Goal: Transaction & Acquisition: Purchase product/service

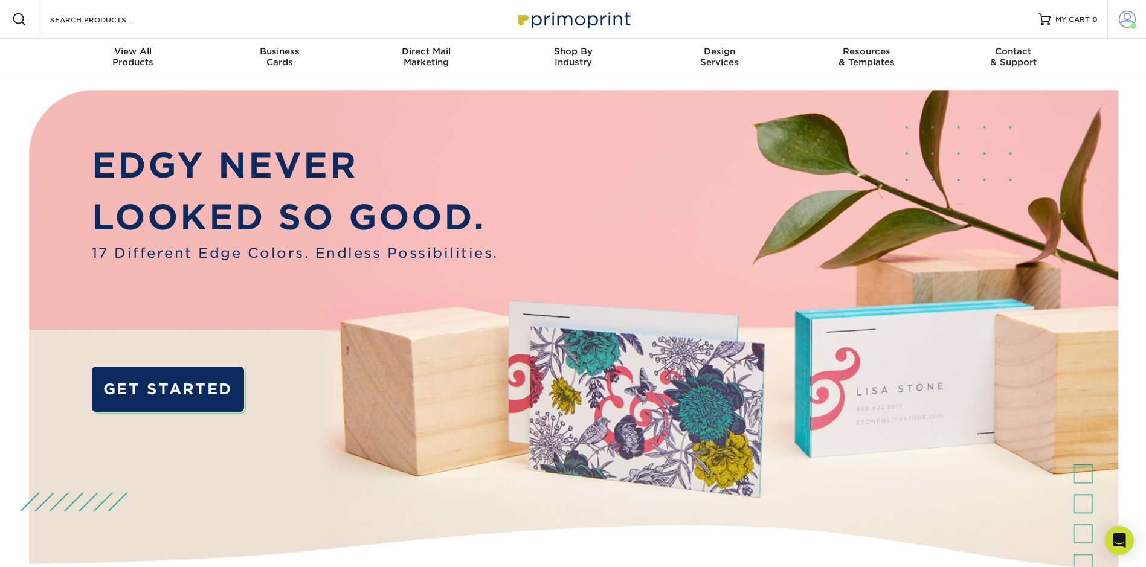
click at [1107, 0] on span "Account" at bounding box center [1107, -1] width 1 height 1
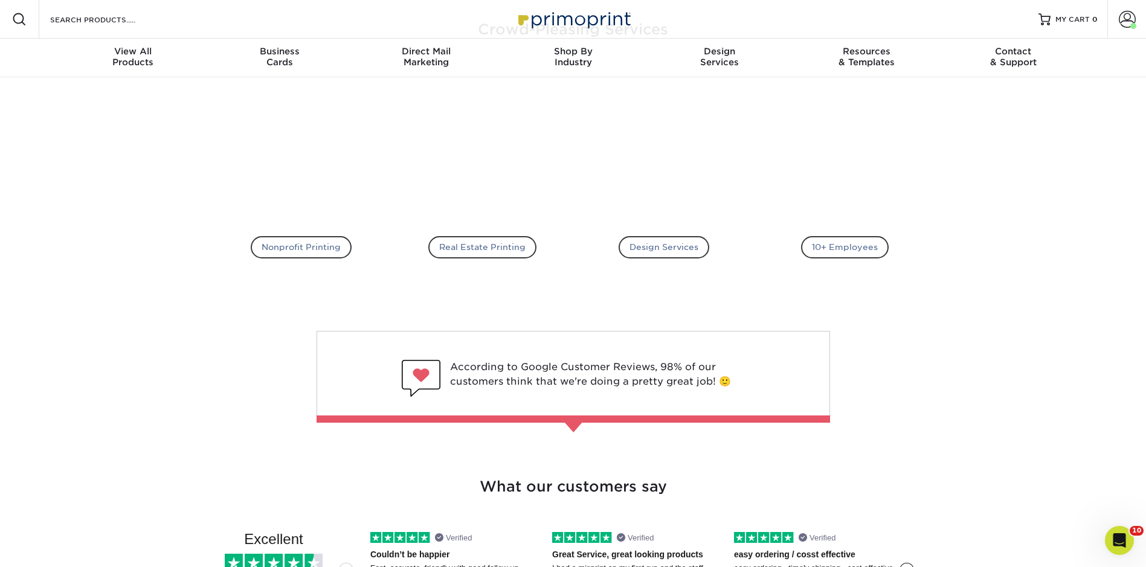
scroll to position [1752, 0]
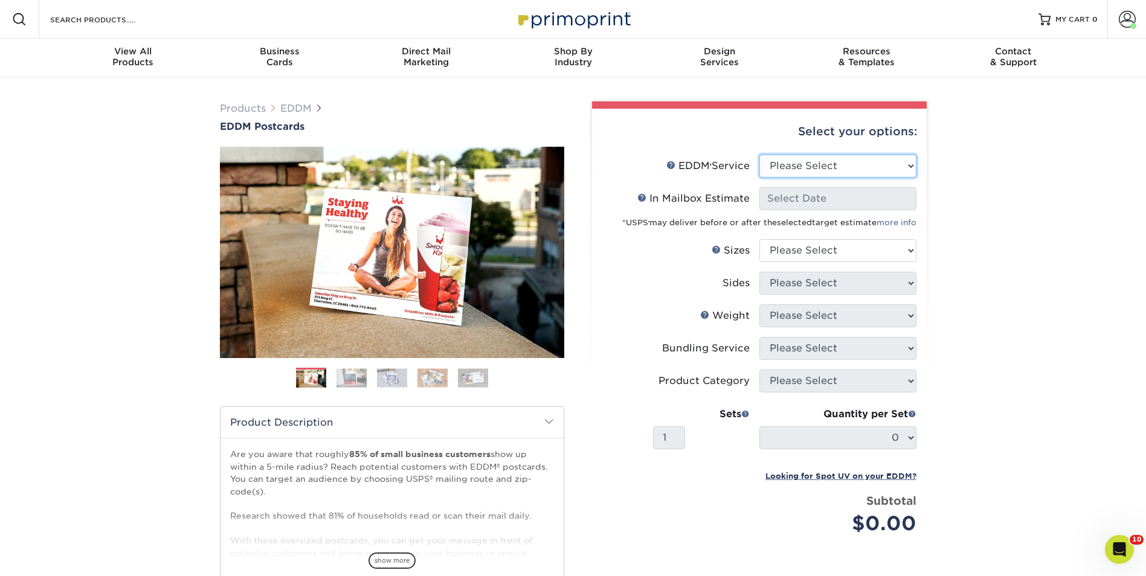
click at [837, 163] on select "Please Select Full Service Print Only" at bounding box center [837, 166] width 157 height 23
select select "full_service"
click at [759, 155] on select "Please Select Full Service Print Only" at bounding box center [837, 166] width 157 height 23
click at [957, 164] on div "Products EDDM EDDM Postcards Previous Next" at bounding box center [573, 399] width 1146 height 645
click at [843, 251] on select "Please Select 4.5" x 12" 6" x 12" 6.5" x 8" 6.5" x 9" 6.5" x 12" 7" x 8.5" 8" x…" at bounding box center [837, 250] width 157 height 23
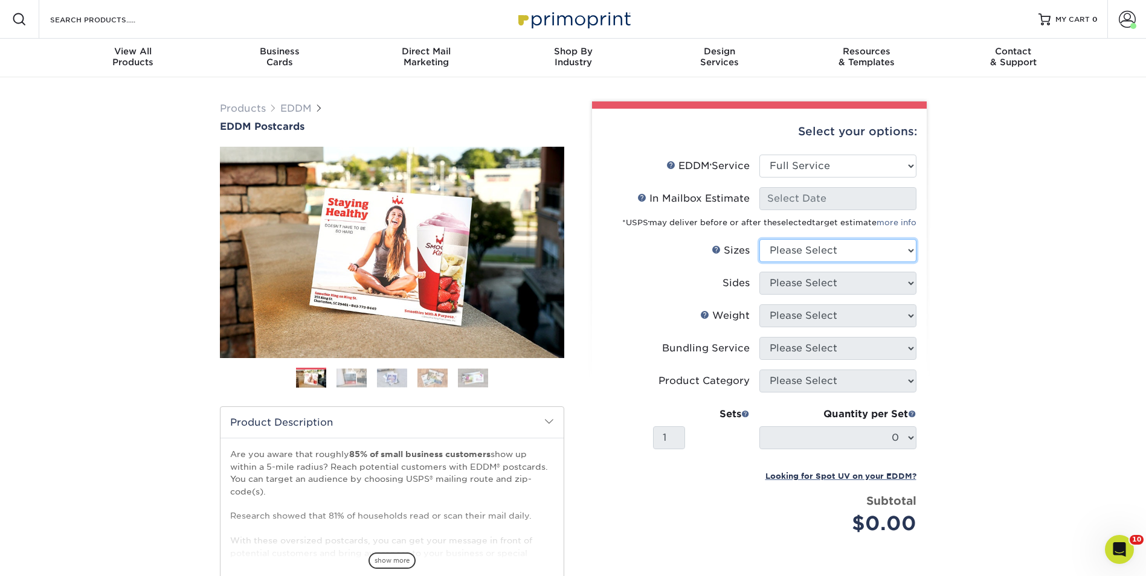
select select "8.00x10.00"
click at [759, 239] on select "Please Select 4.5" x 12" 6" x 12" 6.5" x 8" 6.5" x 9" 6.5" x 12" 7" x 8.5" 8" x…" at bounding box center [837, 250] width 157 height 23
click at [968, 273] on div "Products EDDM EDDM Postcards Previous Next" at bounding box center [573, 399] width 1146 height 645
click at [981, 156] on div "Products EDDM EDDM Postcards Previous Next" at bounding box center [573, 399] width 1146 height 645
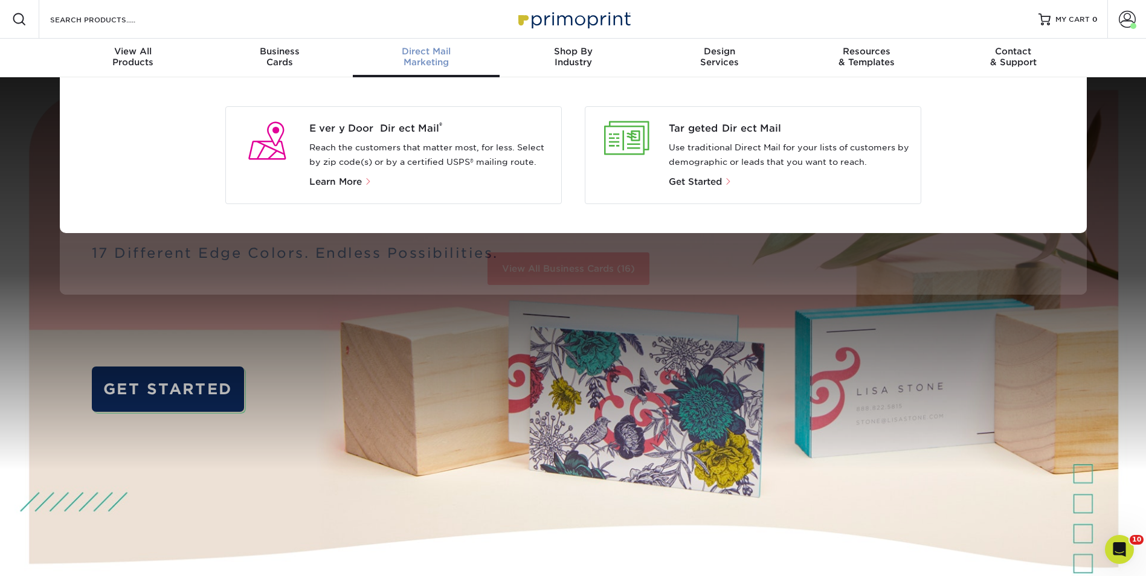
click at [441, 55] on span "Direct Mail" at bounding box center [426, 51] width 147 height 11
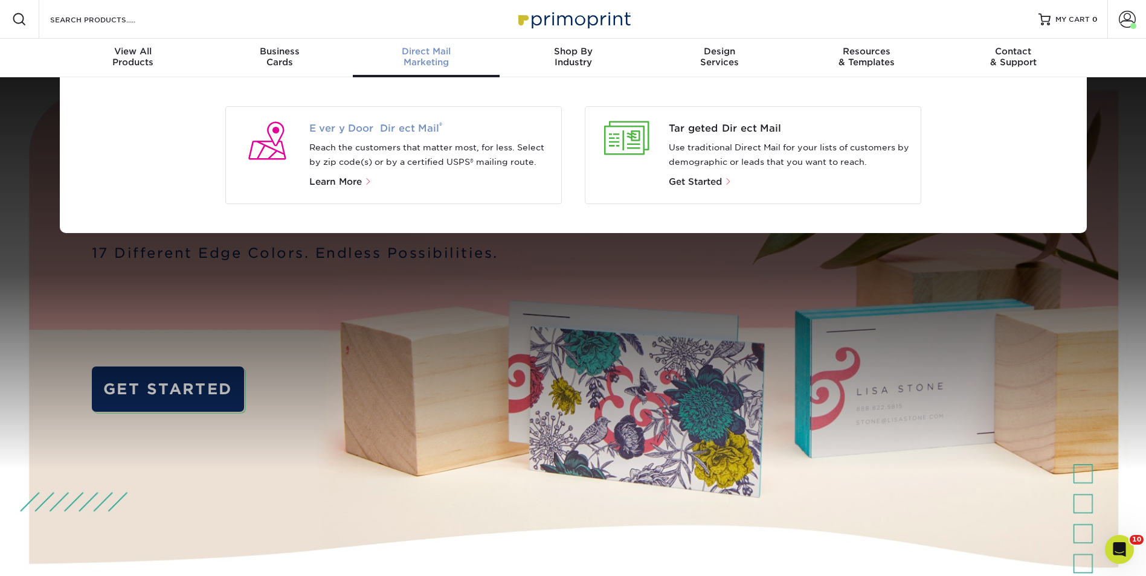
click at [379, 124] on span "Every Door Direct Mail ®" at bounding box center [430, 128] width 242 height 14
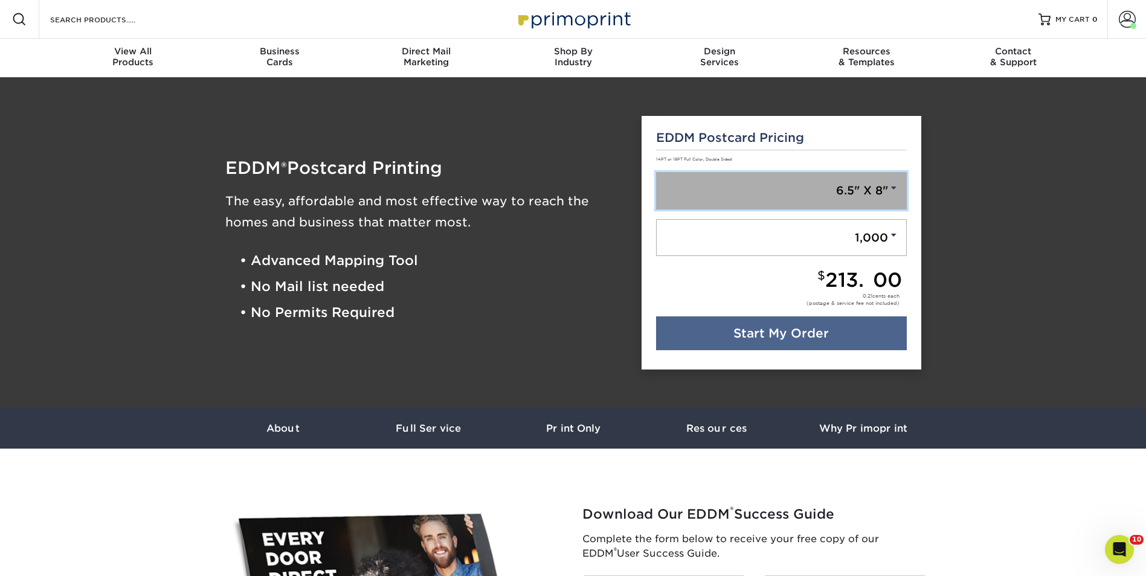
click at [849, 195] on link "6.5" X 8"" at bounding box center [781, 190] width 251 height 37
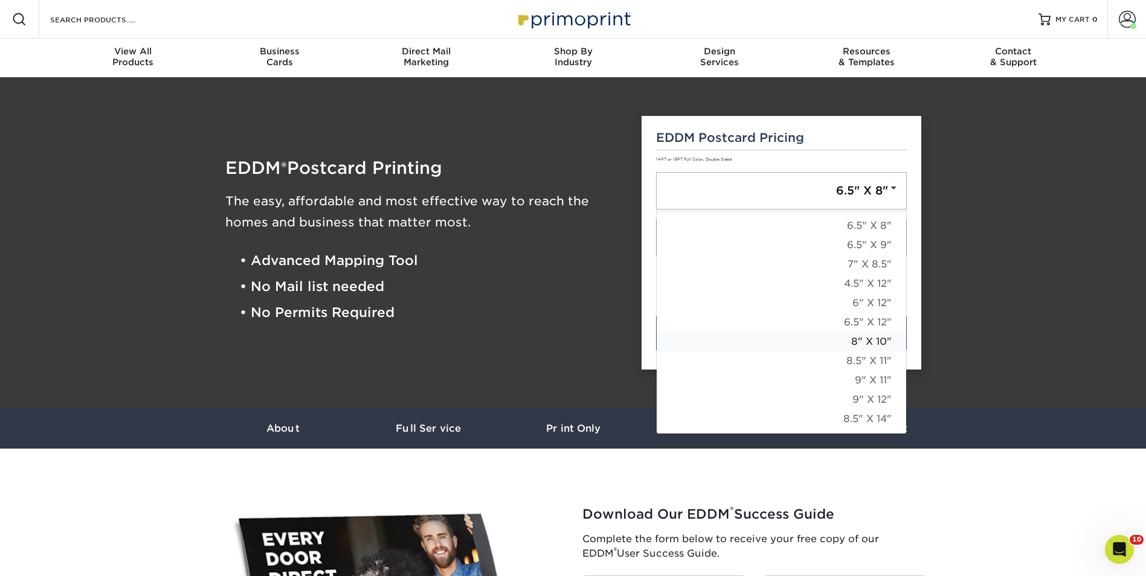
click at [848, 343] on link "8" X 10"" at bounding box center [781, 341] width 249 height 19
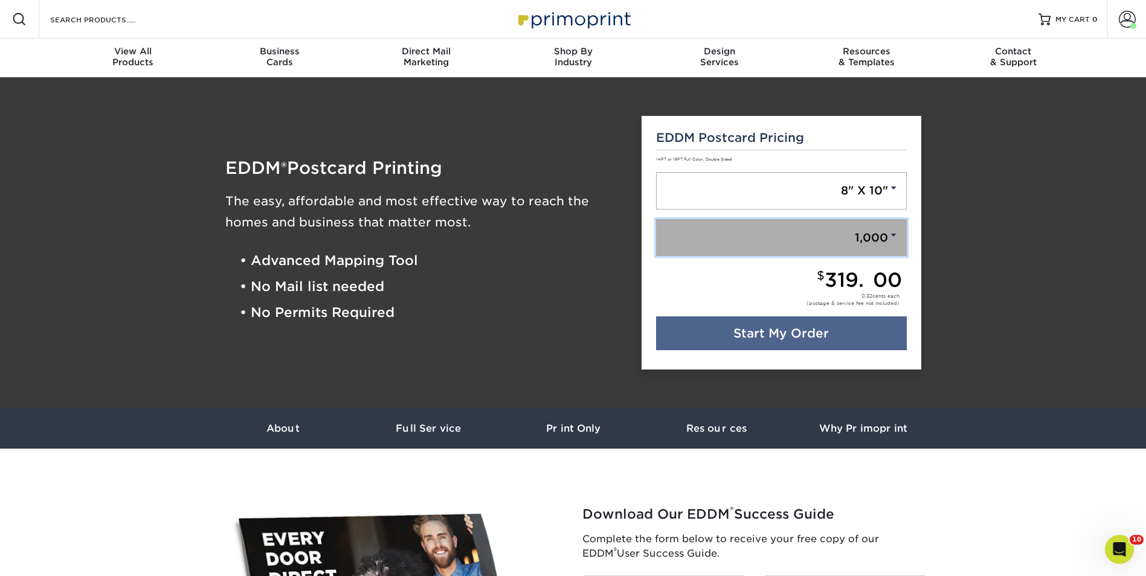
click at [876, 248] on link "1,000" at bounding box center [781, 237] width 251 height 37
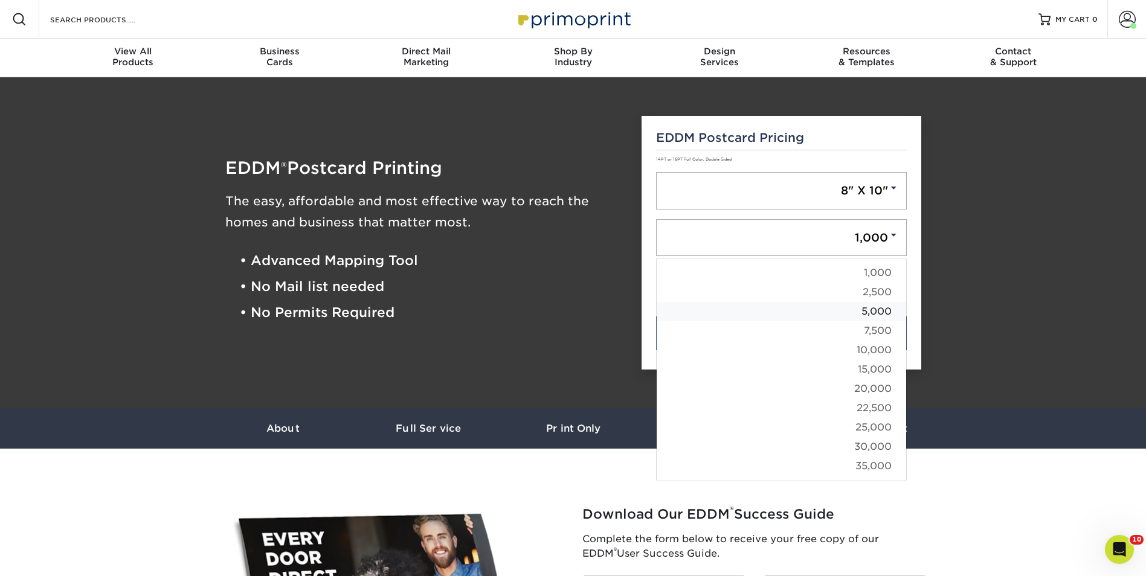
click at [875, 315] on link "5,000" at bounding box center [781, 311] width 249 height 19
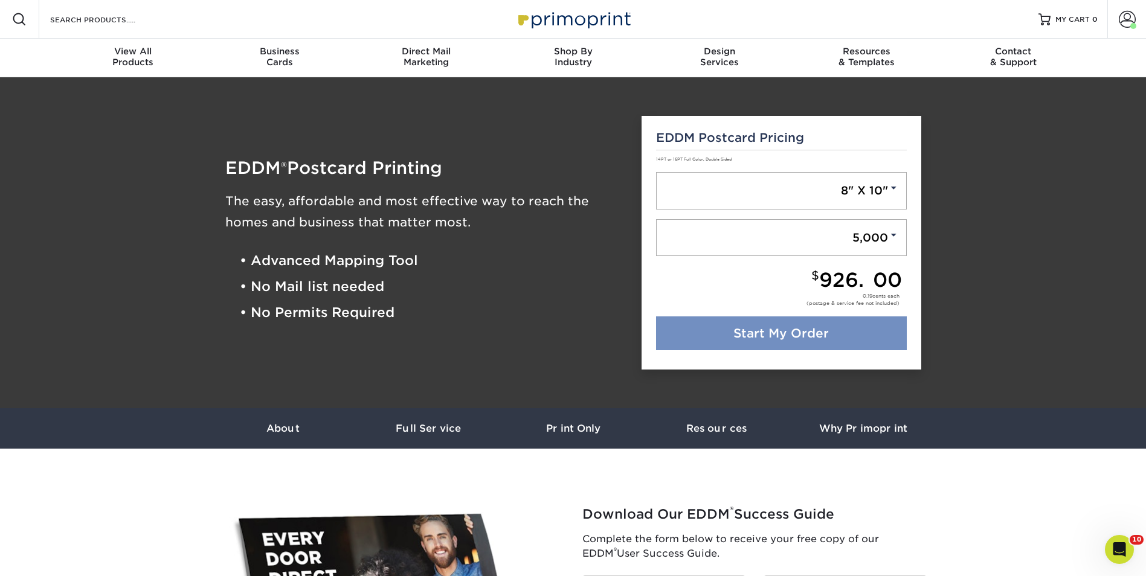
click at [863, 336] on link "Start My Order" at bounding box center [781, 334] width 251 height 34
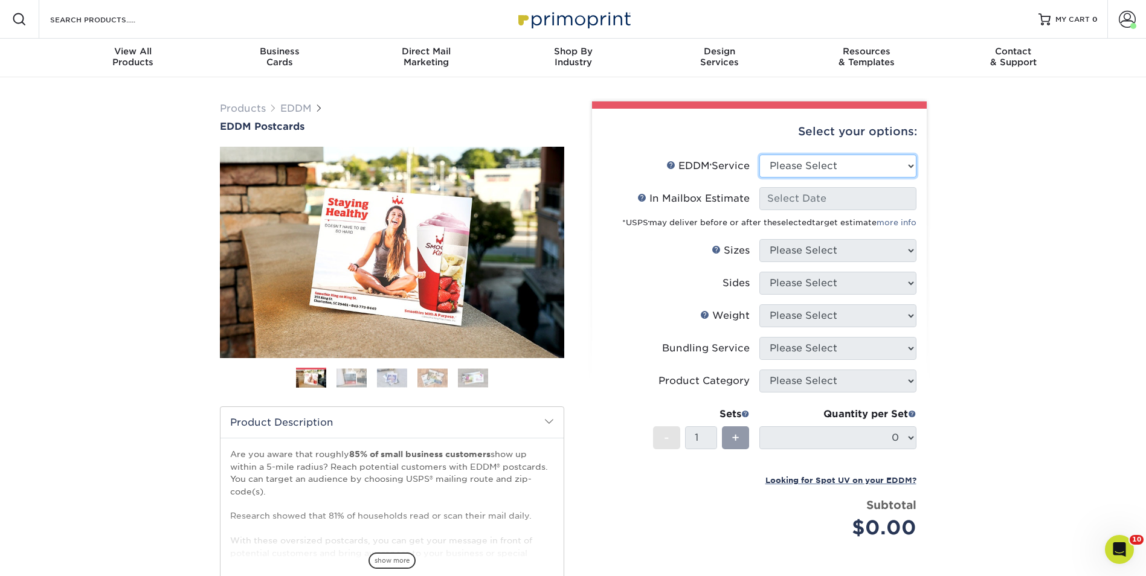
click at [869, 172] on select "Please Select Full Service Print Only" at bounding box center [837, 166] width 157 height 23
select select "full_service"
click at [759, 155] on select "Please Select Full Service Print Only" at bounding box center [837, 166] width 157 height 23
select select "-1"
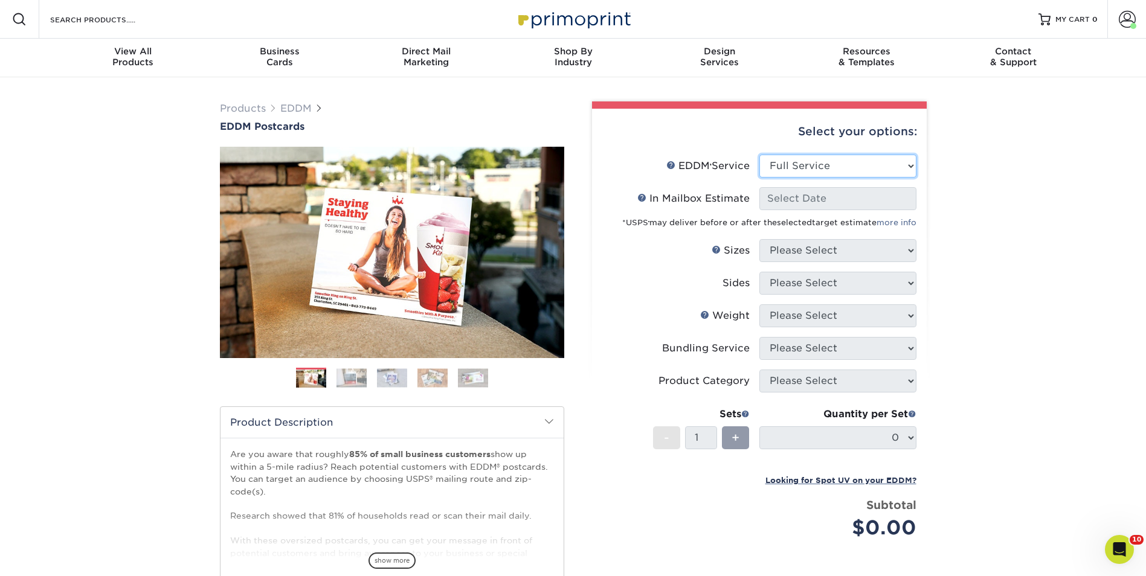
select select "-1"
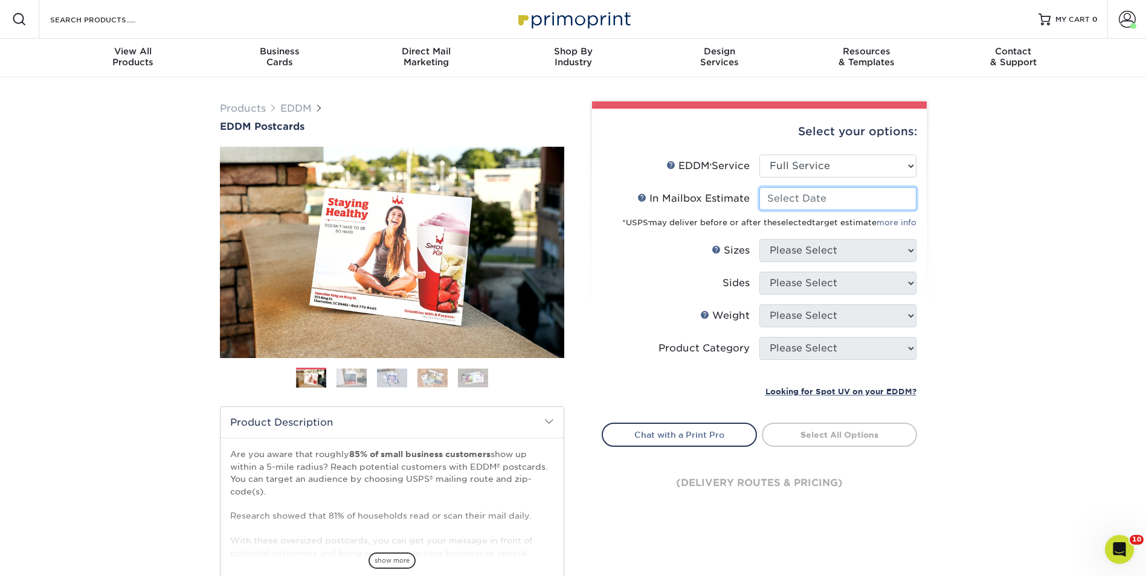
click at [852, 206] on input "In Mailbox Estimate Help In Mailbox Estimate" at bounding box center [837, 198] width 157 height 23
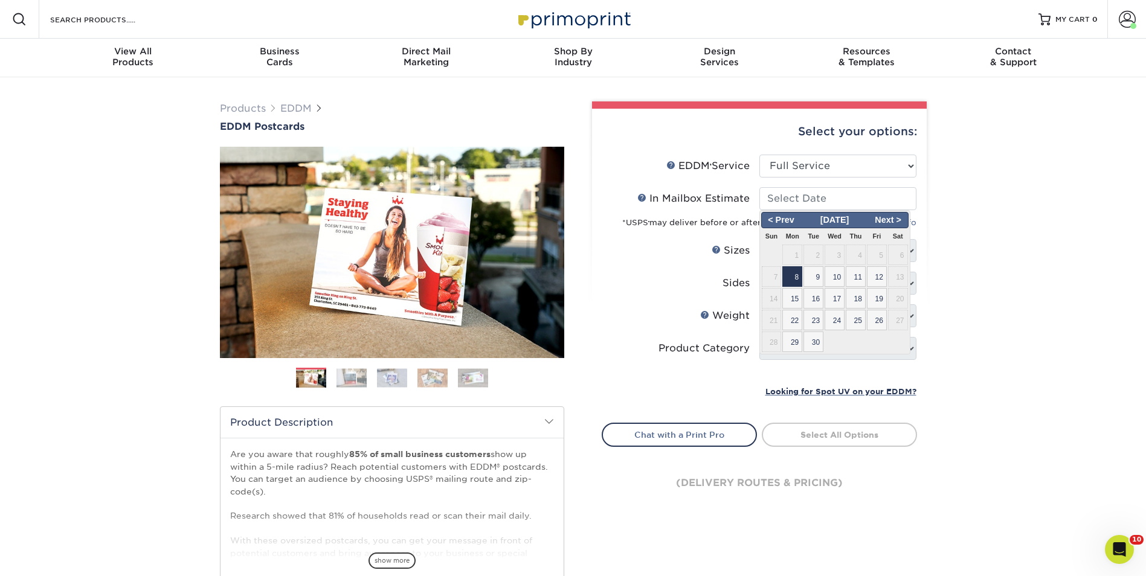
click at [792, 273] on span "8" at bounding box center [792, 276] width 20 height 21
type input "[DATE]"
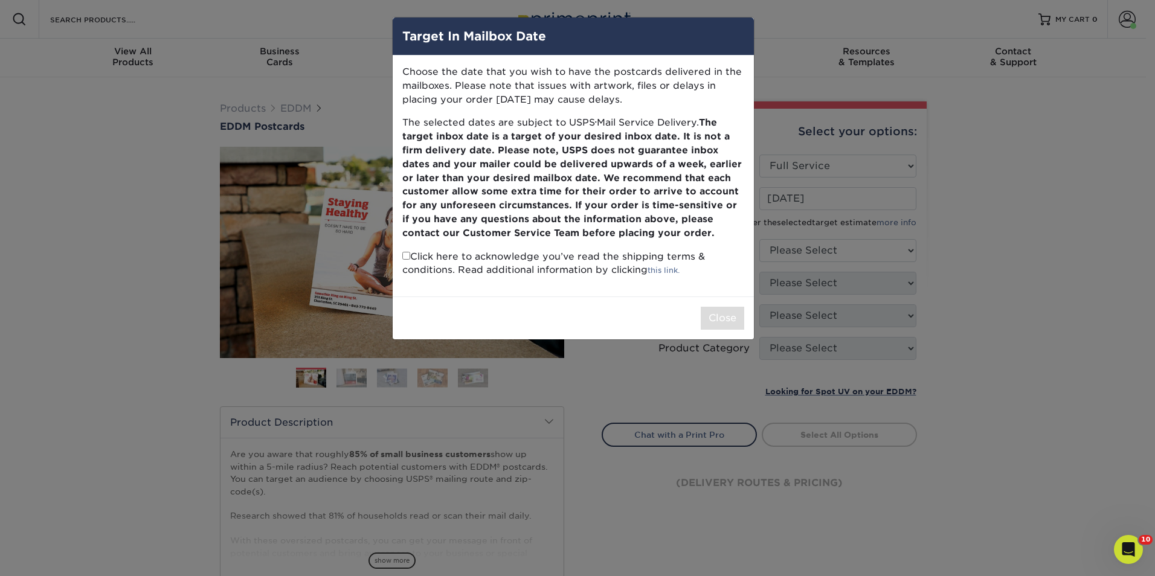
click at [402, 260] on p "Click here to acknowledge you’ve read the shipping terms & conditions. Read add…" at bounding box center [573, 264] width 342 height 28
click at [406, 256] on input "checkbox" at bounding box center [406, 256] width 8 height 8
checkbox input "true"
click at [732, 320] on button "Close" at bounding box center [722, 318] width 43 height 23
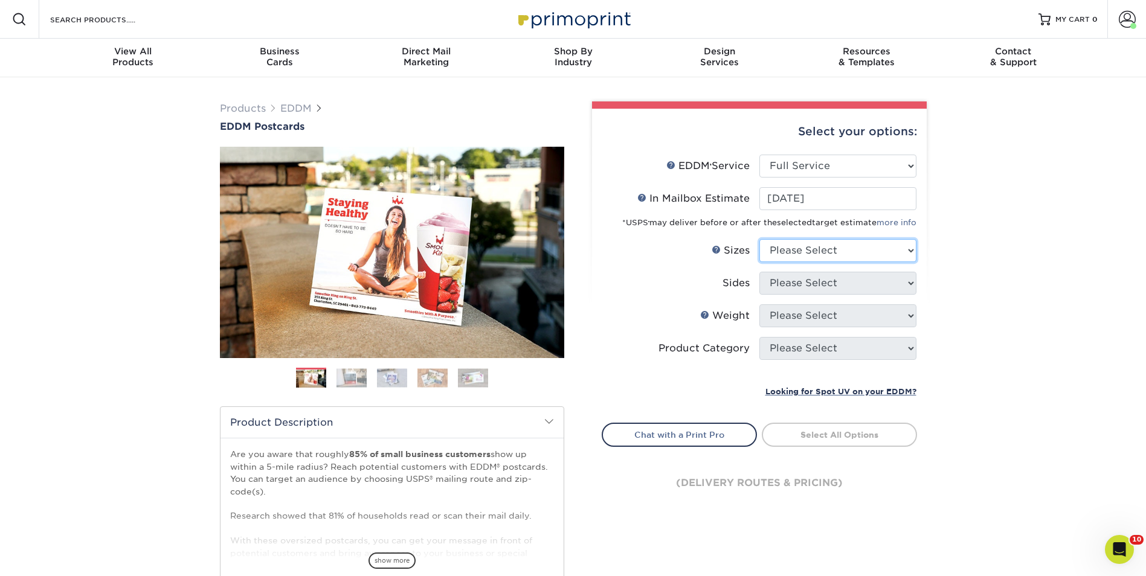
click at [840, 249] on select "Please Select 4.5" x 12" 6" x 12" 6.5" x 8" 6.5" x 9" 6.5" x 12" 7" x 8.5" 8" x…" at bounding box center [837, 250] width 157 height 23
select select "8.00x10.00"
click at [759, 239] on select "Please Select 4.5" x 12" 6" x 12" 6.5" x 8" 6.5" x 9" 6.5" x 12" 7" x 8.5" 8" x…" at bounding box center [837, 250] width 157 height 23
click at [854, 283] on select "Please Select Print Both Sides Print Front Only" at bounding box center [837, 283] width 157 height 23
select select "13abbda7-1d64-4f25-8bb2-c179b224825d"
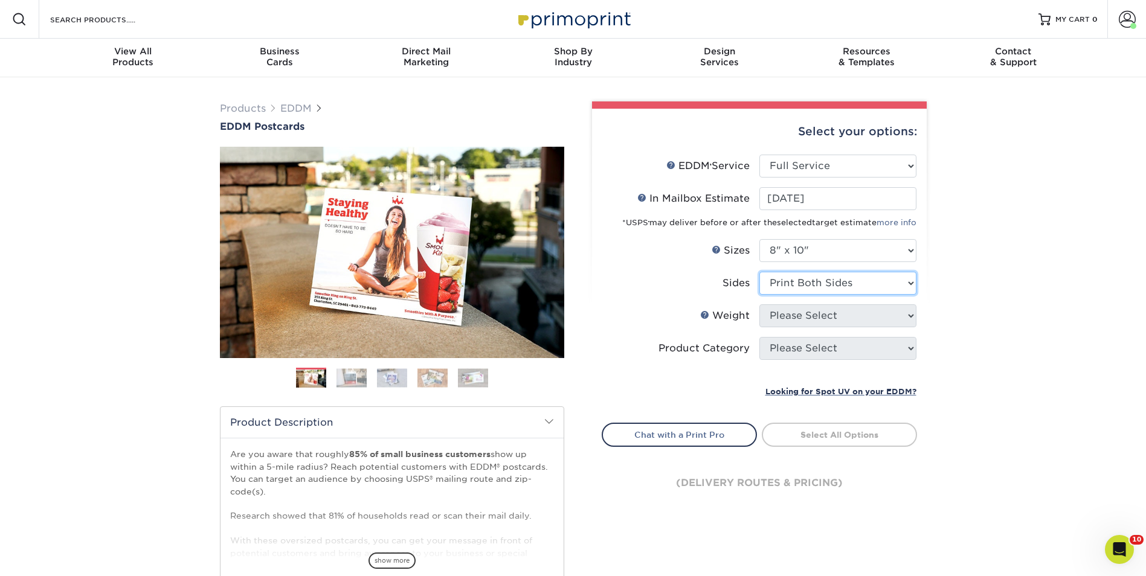
click at [759, 272] on select "Please Select Print Both Sides Print Front Only" at bounding box center [837, 283] width 157 height 23
click at [842, 312] on select "Please Select 16PT 14PT" at bounding box center [837, 315] width 157 height 23
select select "14PT"
click at [759, 304] on select "Please Select 16PT 14PT" at bounding box center [837, 315] width 157 height 23
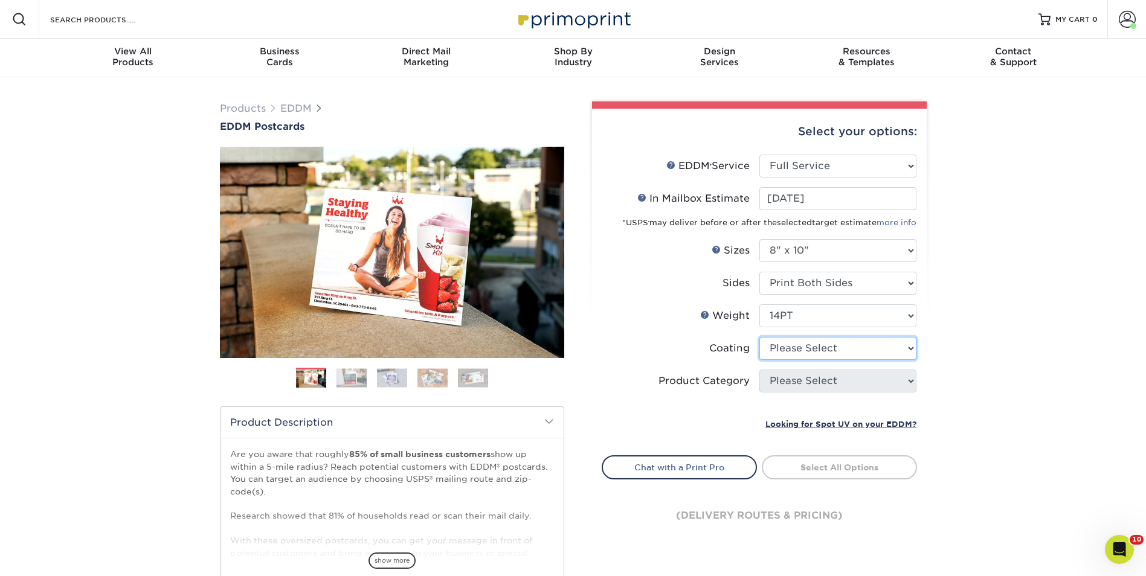
click at [837, 340] on select at bounding box center [837, 348] width 157 height 23
select select "121bb7b5-3b4d-429f-bd8d-bbf80e953313"
click at [759, 337] on select at bounding box center [837, 348] width 157 height 23
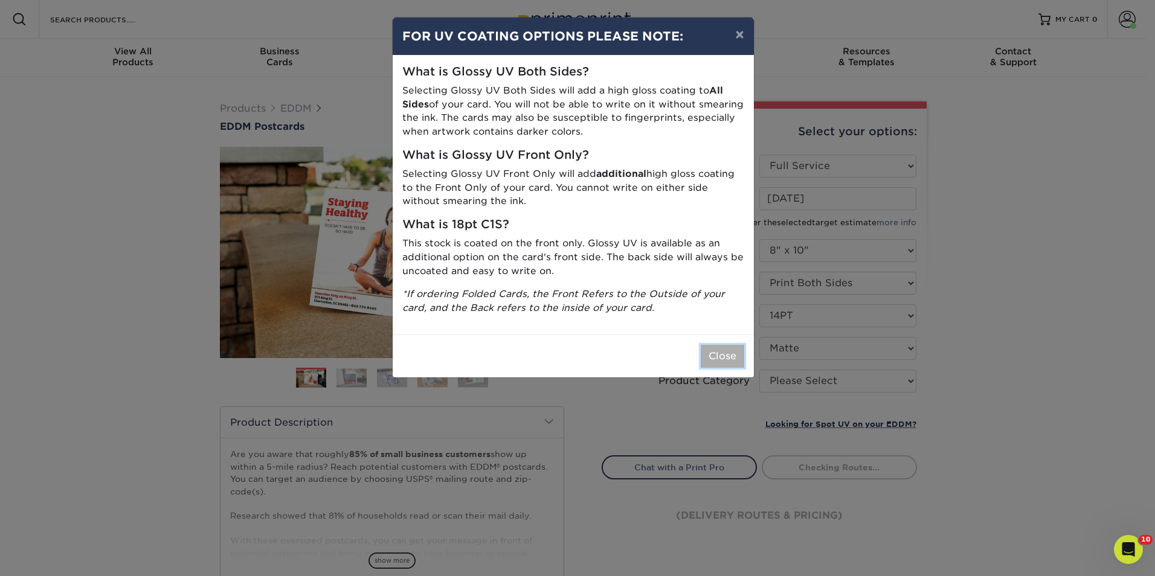
click at [724, 353] on button "Close" at bounding box center [722, 356] width 43 height 23
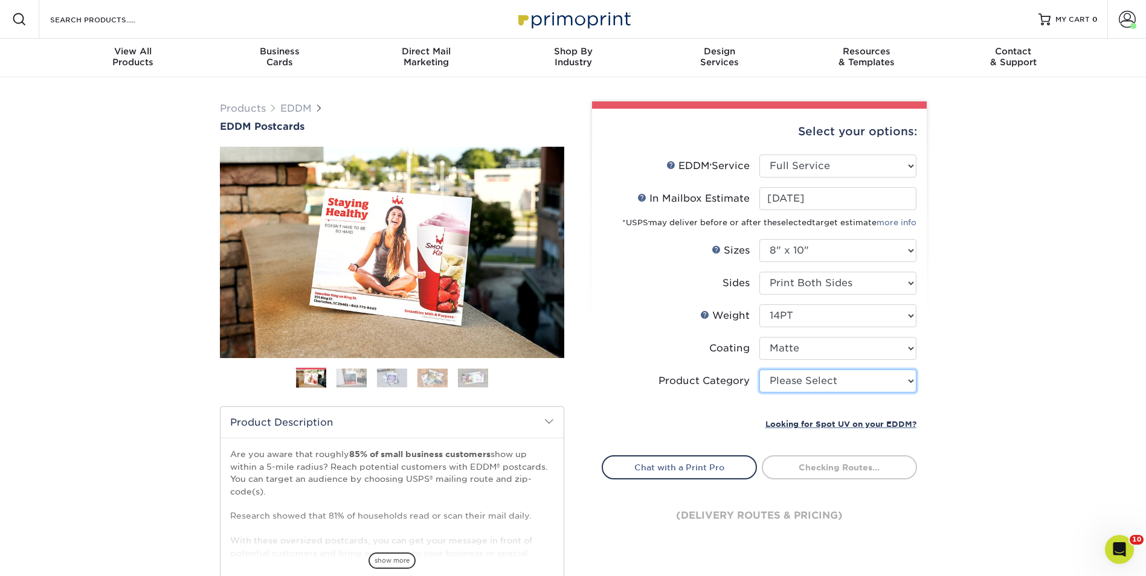
click at [881, 379] on select "Please Select Sell Sheets" at bounding box center [837, 381] width 157 height 23
select select "eddd4a87-9082-47bb-843b-3bca55f6c842"
click at [759, 370] on select "Please Select Sell Sheets" at bounding box center [837, 381] width 157 height 23
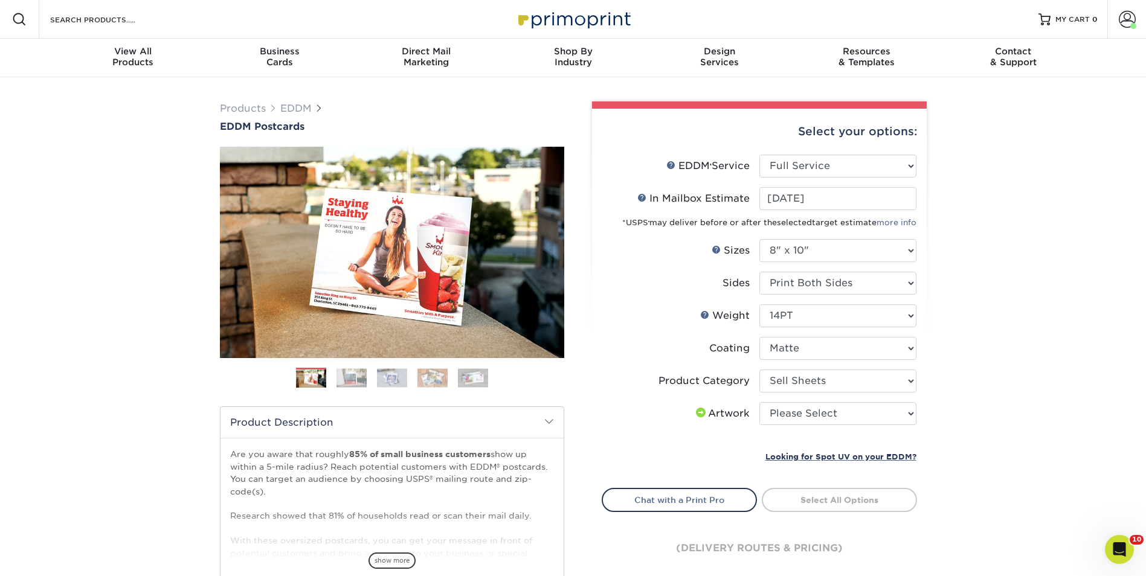
click at [956, 376] on div "Products EDDM EDDM Postcards Previous Next" at bounding box center [573, 399] width 1146 height 645
click at [886, 424] on select "Please Select I will upload files I need a design - $150" at bounding box center [837, 413] width 157 height 23
select select "upload"
click at [759, 402] on select "Please Select I will upload files I need a design - $150" at bounding box center [837, 413] width 157 height 23
click at [951, 402] on div "Products EDDM EDDM Postcards Previous Next" at bounding box center [573, 399] width 1146 height 645
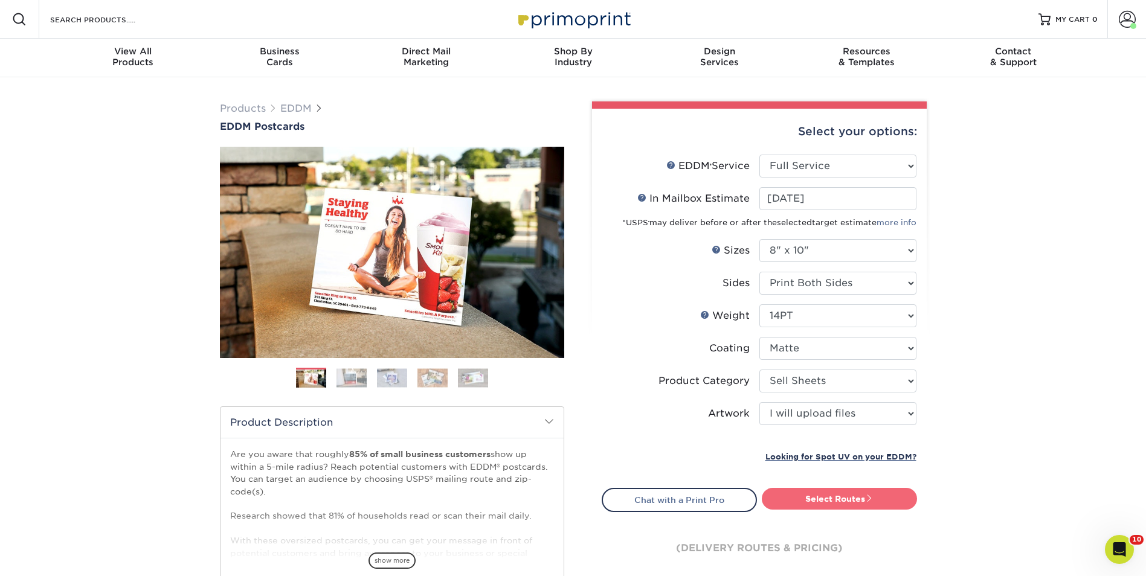
click at [890, 497] on link "Select Routes" at bounding box center [839, 499] width 155 height 22
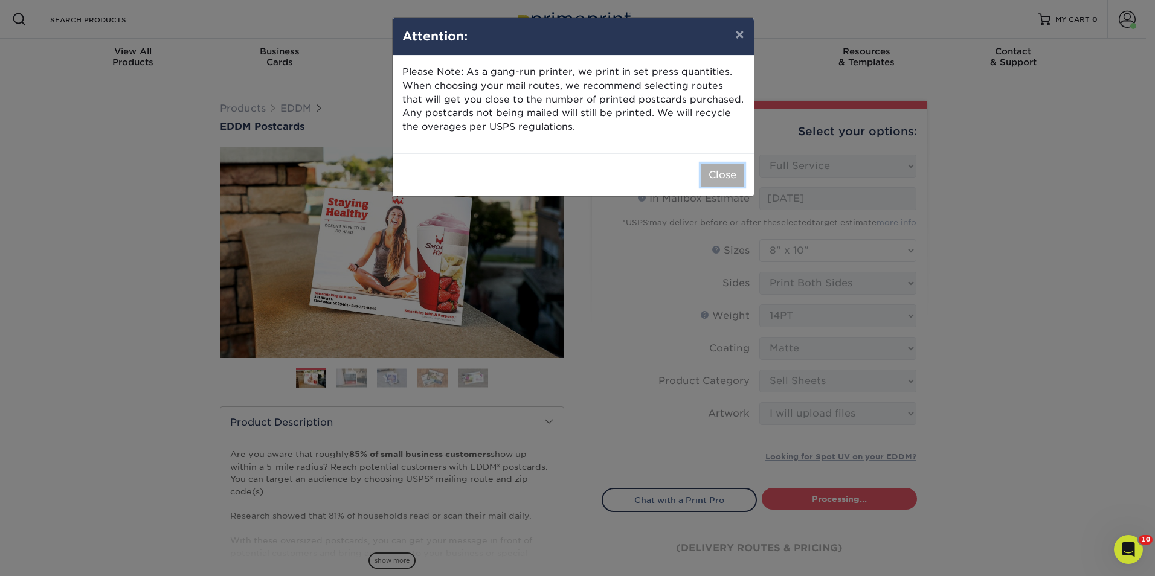
click at [728, 176] on button "Close" at bounding box center [722, 175] width 43 height 23
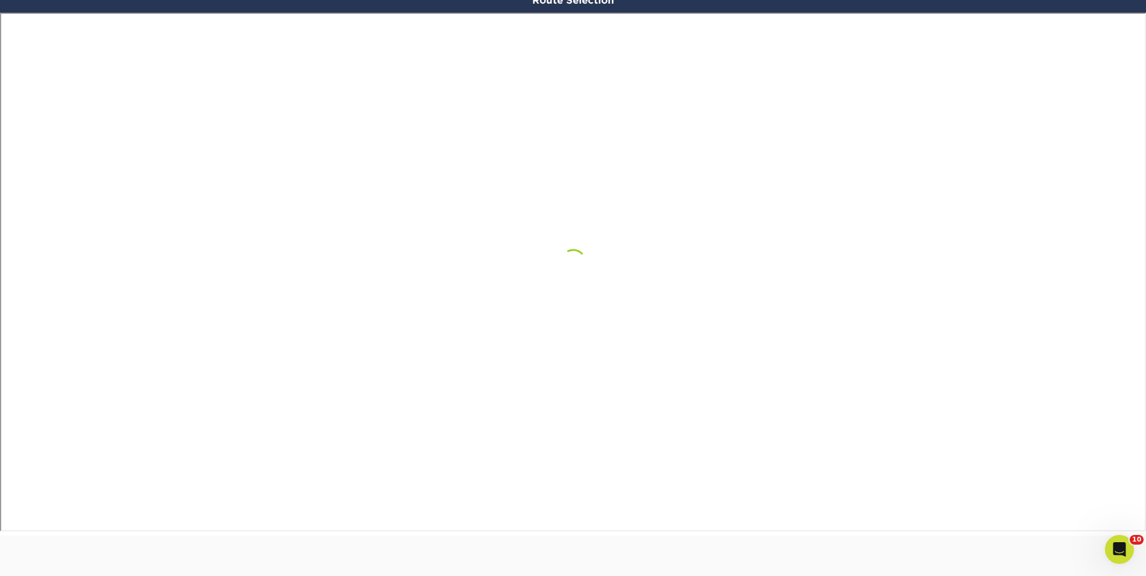
scroll to position [725, 0]
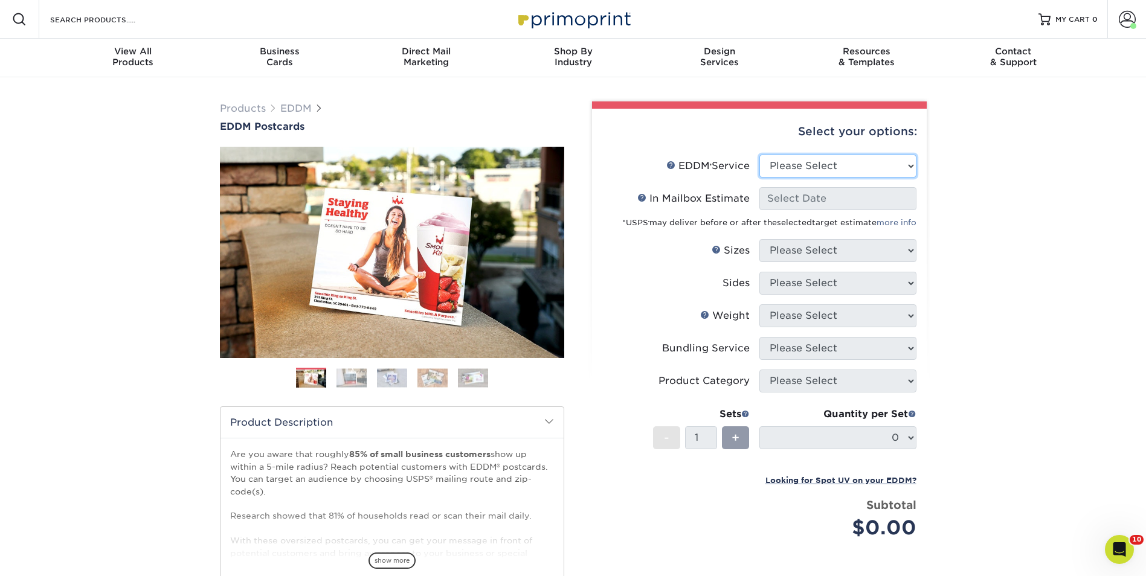
click at [896, 170] on select "Please Select Full Service Print Only" at bounding box center [837, 166] width 157 height 23
select select "full_service"
click at [759, 155] on select "Please Select Full Service Print Only" at bounding box center [837, 166] width 157 height 23
select select "-1"
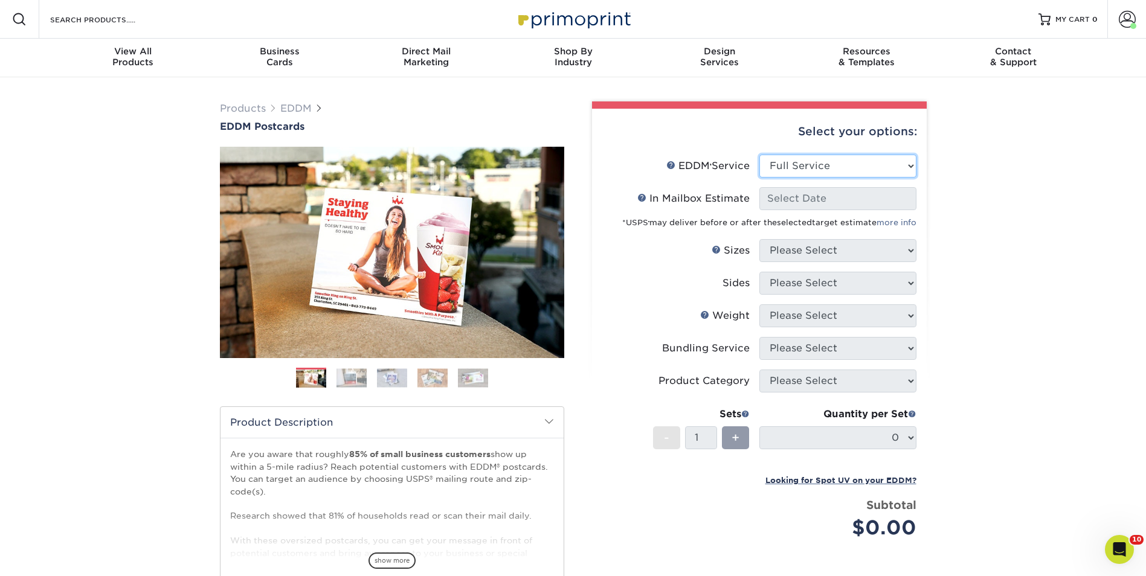
select select "-1"
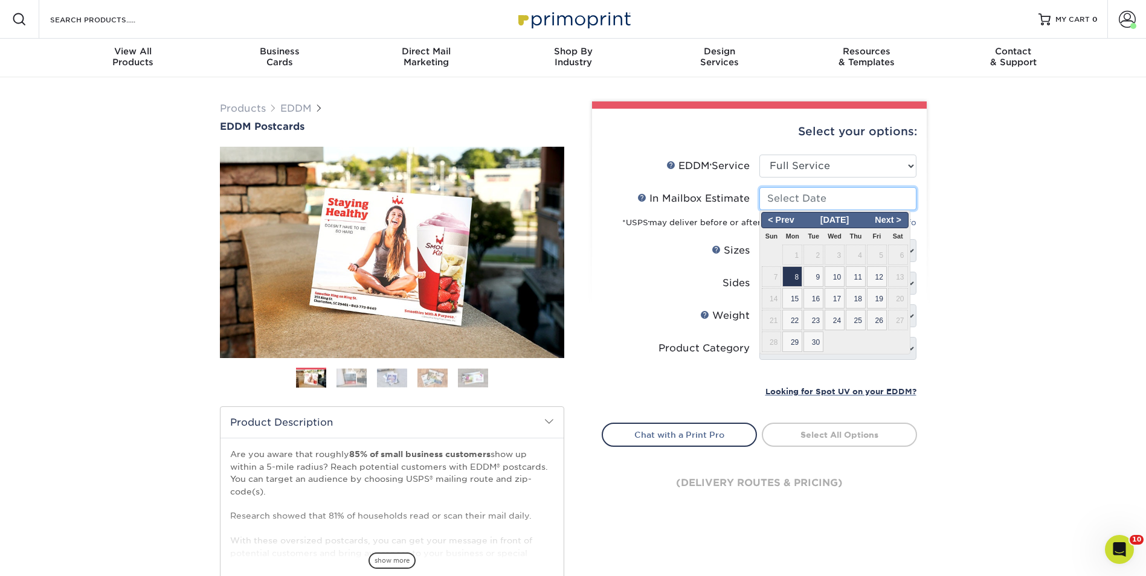
click at [855, 202] on input "In Mailbox Estimate Help In Mailbox Estimate" at bounding box center [837, 198] width 157 height 23
click at [796, 275] on span "8" at bounding box center [792, 276] width 20 height 21
type input "[DATE]"
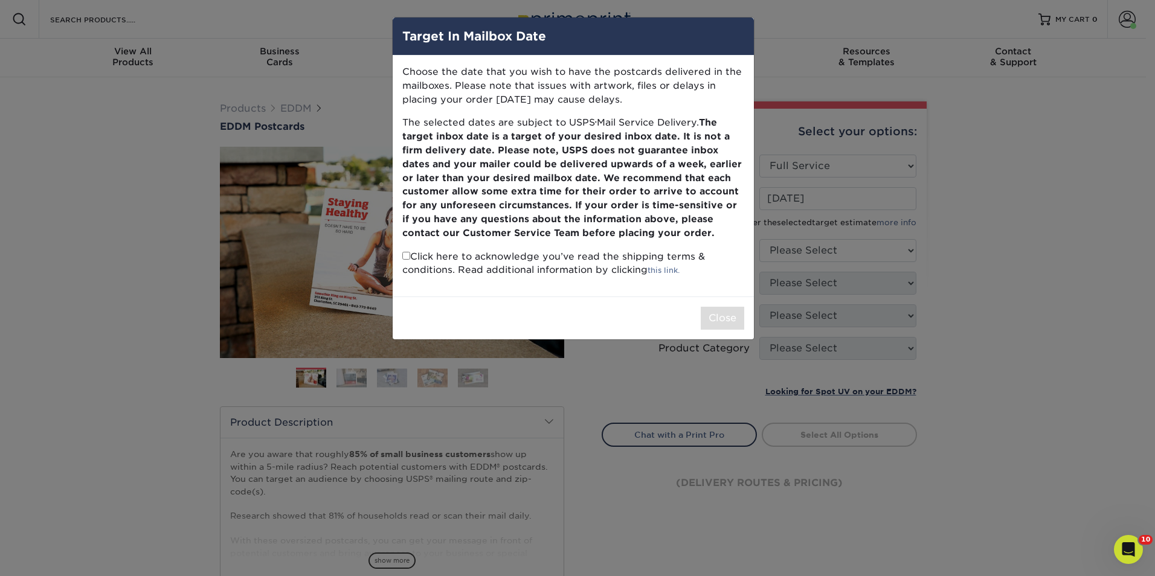
click at [404, 256] on input "checkbox" at bounding box center [406, 256] width 8 height 8
checkbox input "true"
click at [712, 317] on button "Close" at bounding box center [722, 318] width 43 height 23
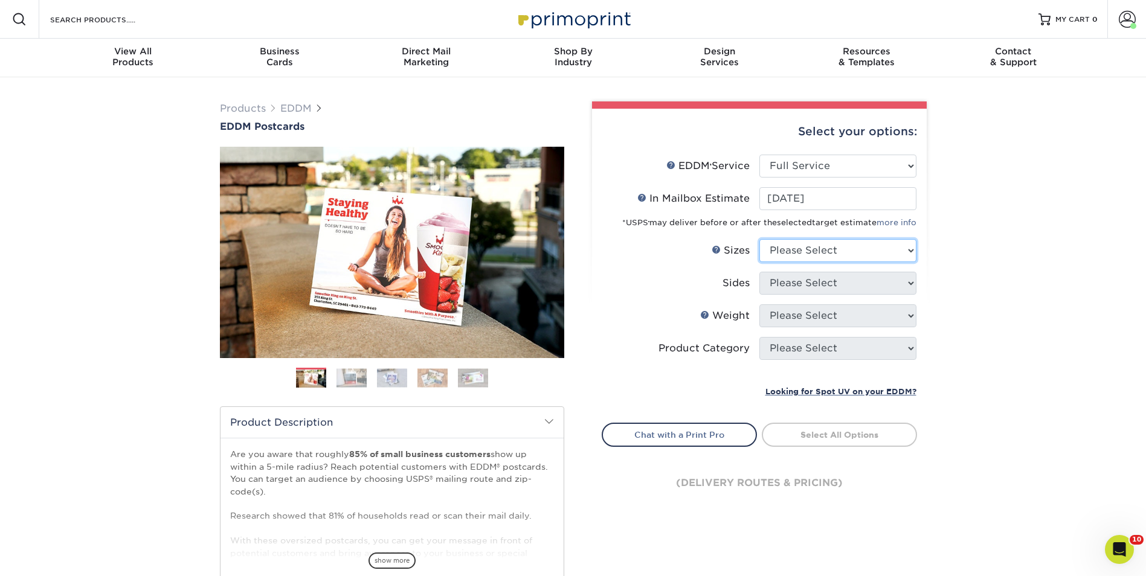
click at [851, 254] on select "Please Select 4.5" x 12" 6" x 12" 6.5" x 8" 6.5" x 9" 6.5" x 12" 7" x 8.5" 8" x…" at bounding box center [837, 250] width 157 height 23
select select "8.00x10.00"
click at [759, 239] on select "Please Select 4.5" x 12" 6" x 12" 6.5" x 8" 6.5" x 9" 6.5" x 12" 7" x 8.5" 8" x…" at bounding box center [837, 250] width 157 height 23
click at [842, 282] on select "Please Select Print Both Sides Print Front Only" at bounding box center [837, 283] width 157 height 23
select select "13abbda7-1d64-4f25-8bb2-c179b224825d"
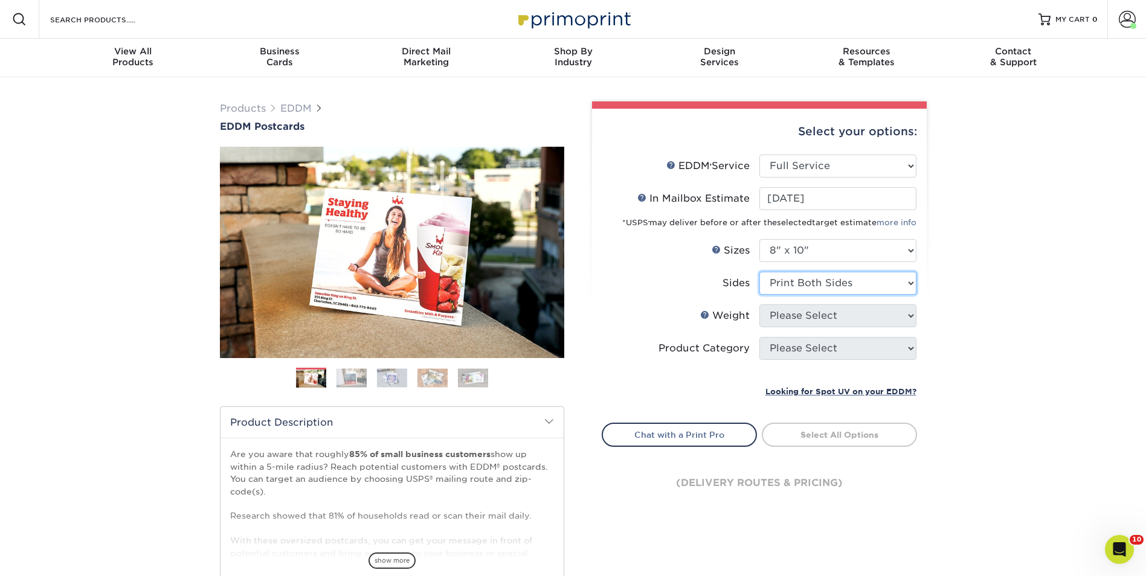
click at [759, 272] on select "Please Select Print Both Sides Print Front Only" at bounding box center [837, 283] width 157 height 23
click at [838, 318] on select "Please Select 16PT 14PT" at bounding box center [837, 315] width 157 height 23
select select "14PT"
click at [759, 304] on select "Please Select 16PT 14PT" at bounding box center [837, 315] width 157 height 23
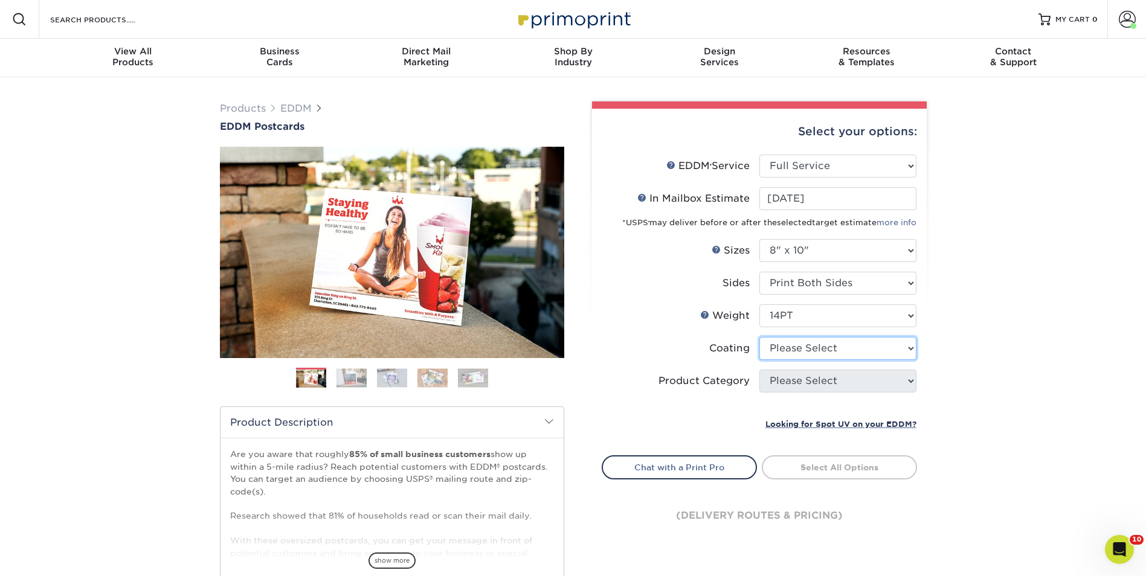
click at [825, 352] on select at bounding box center [837, 348] width 157 height 23
select select "121bb7b5-3b4d-429f-bd8d-bbf80e953313"
click at [759, 337] on select at bounding box center [837, 348] width 157 height 23
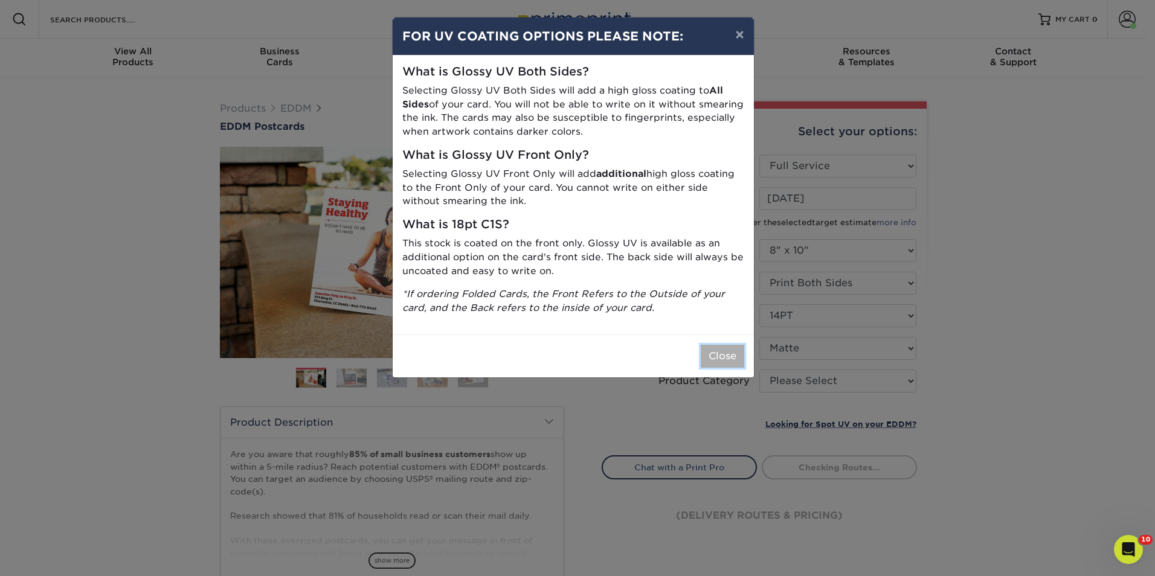
click at [719, 347] on button "Close" at bounding box center [722, 356] width 43 height 23
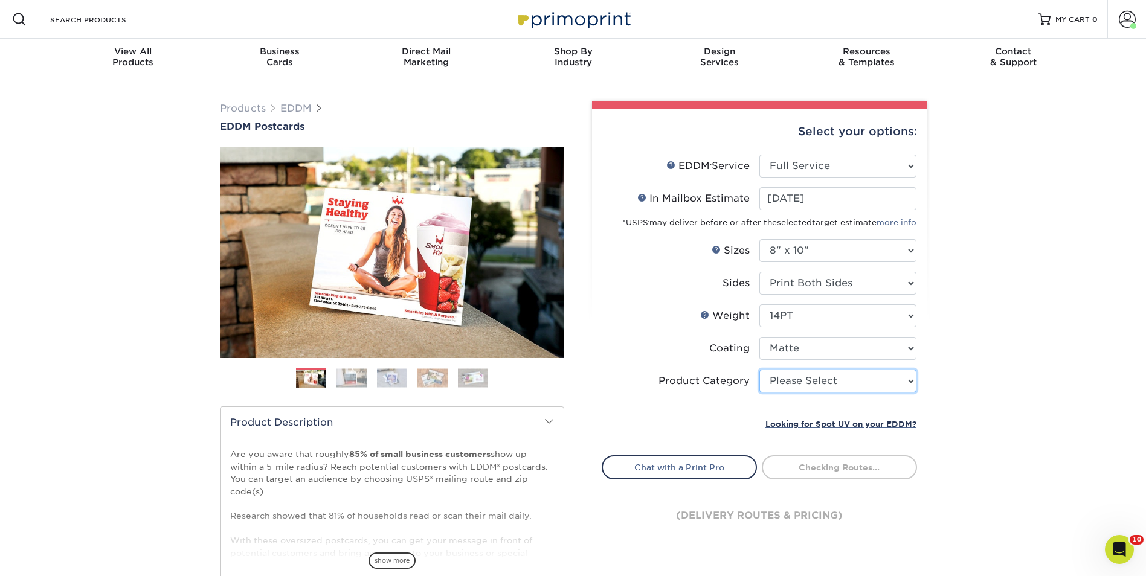
click at [818, 378] on select "Please Select Sell Sheets" at bounding box center [837, 381] width 157 height 23
select select "eddd4a87-9082-47bb-843b-3bca55f6c842"
click at [759, 370] on select "Please Select Sell Sheets" at bounding box center [837, 381] width 157 height 23
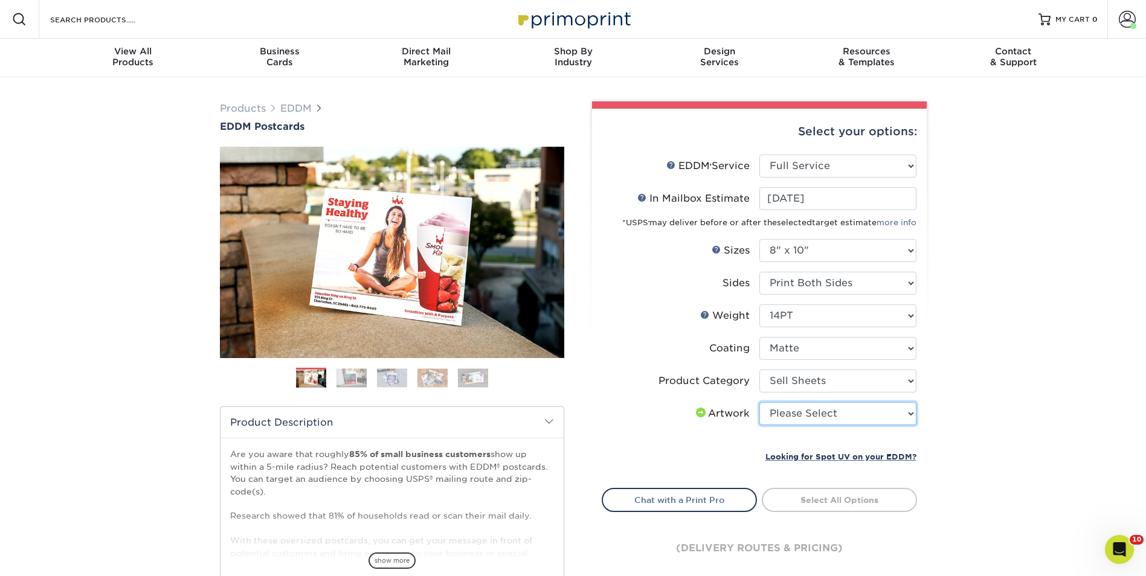
click at [884, 418] on select "Please Select I will upload files I need a design - $150" at bounding box center [837, 413] width 157 height 23
select select "upload"
click at [759, 402] on select "Please Select I will upload files I need a design - $150" at bounding box center [837, 413] width 157 height 23
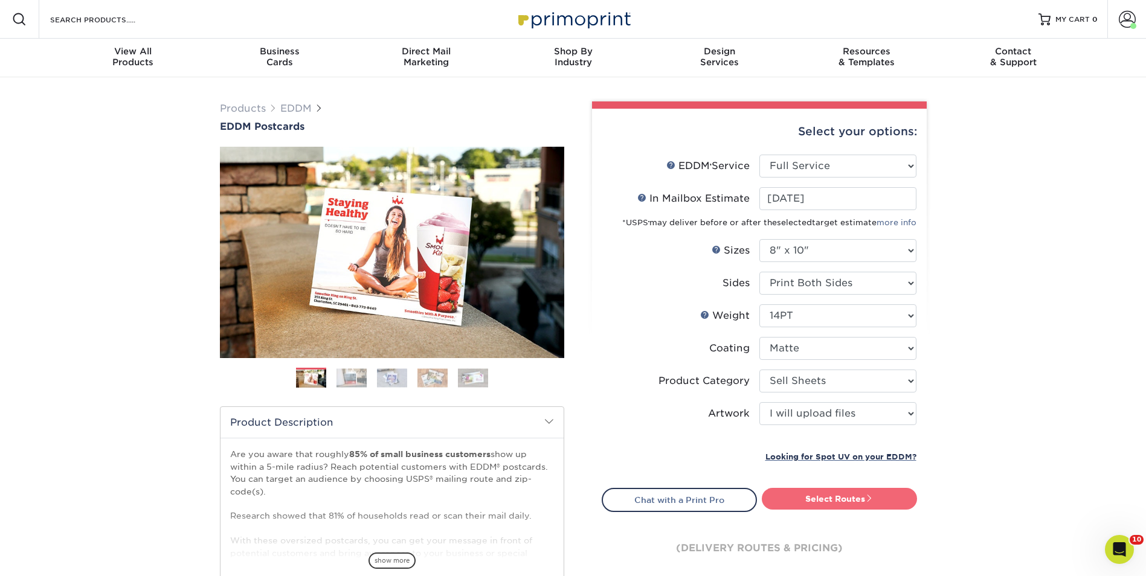
click at [895, 496] on link "Select Routes" at bounding box center [839, 499] width 155 height 22
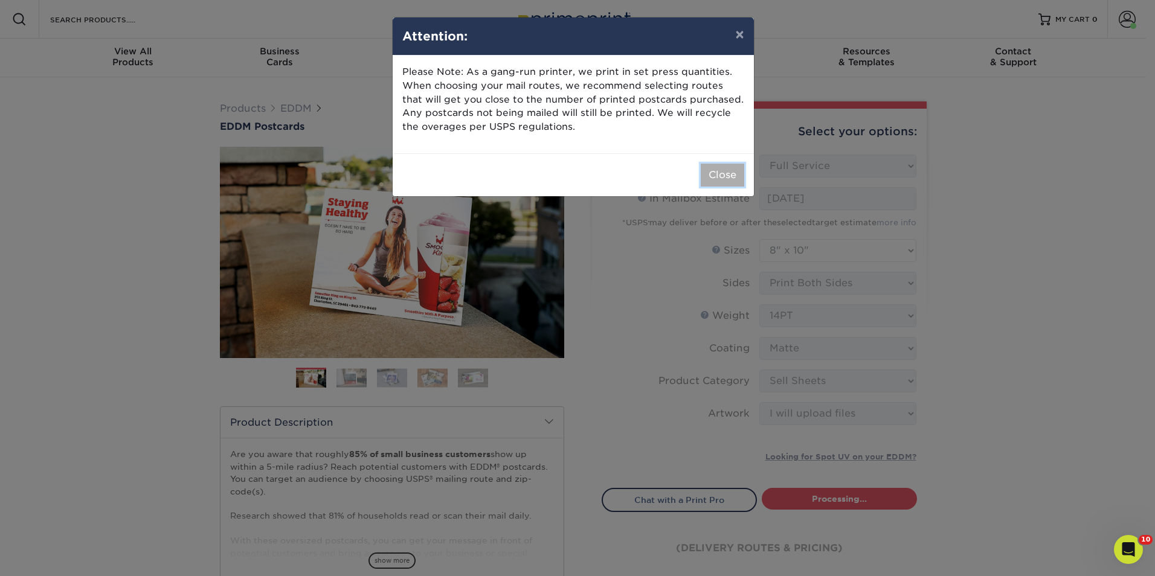
click at [719, 166] on button "Close" at bounding box center [722, 175] width 43 height 23
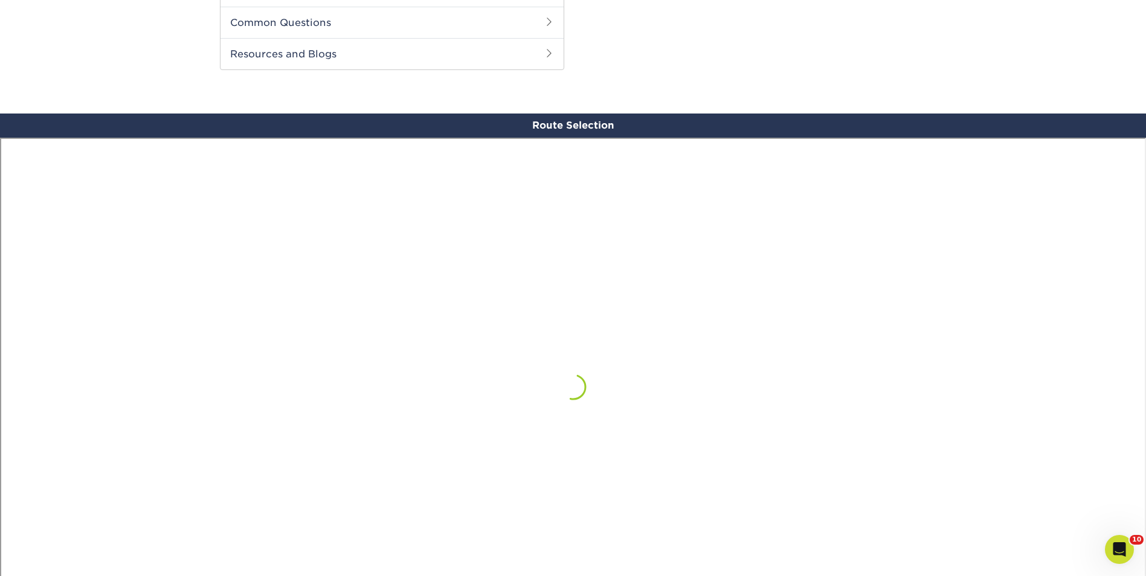
scroll to position [544, 0]
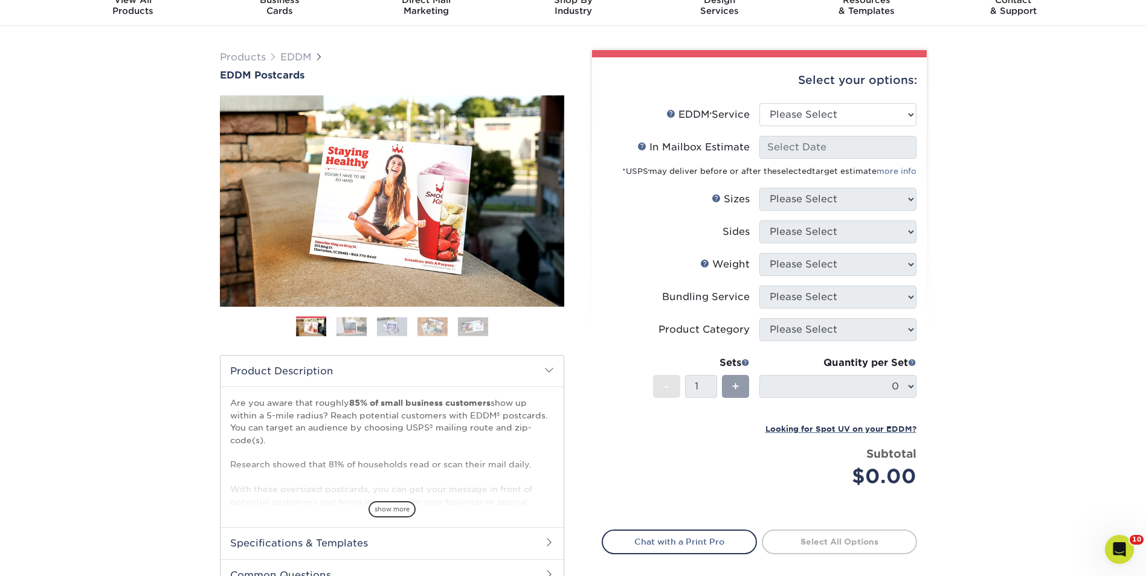
scroll to position [16, 0]
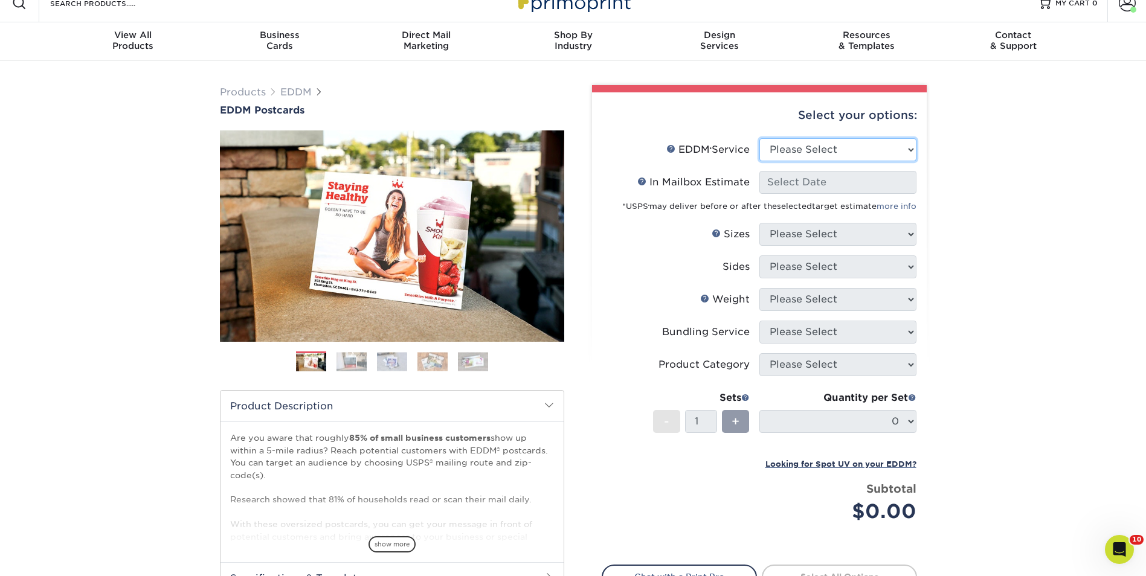
click at [882, 145] on select "Please Select Full Service Print Only" at bounding box center [837, 149] width 157 height 23
select select "full_service"
click at [759, 138] on select "Please Select Full Service Print Only" at bounding box center [837, 149] width 157 height 23
select select "-1"
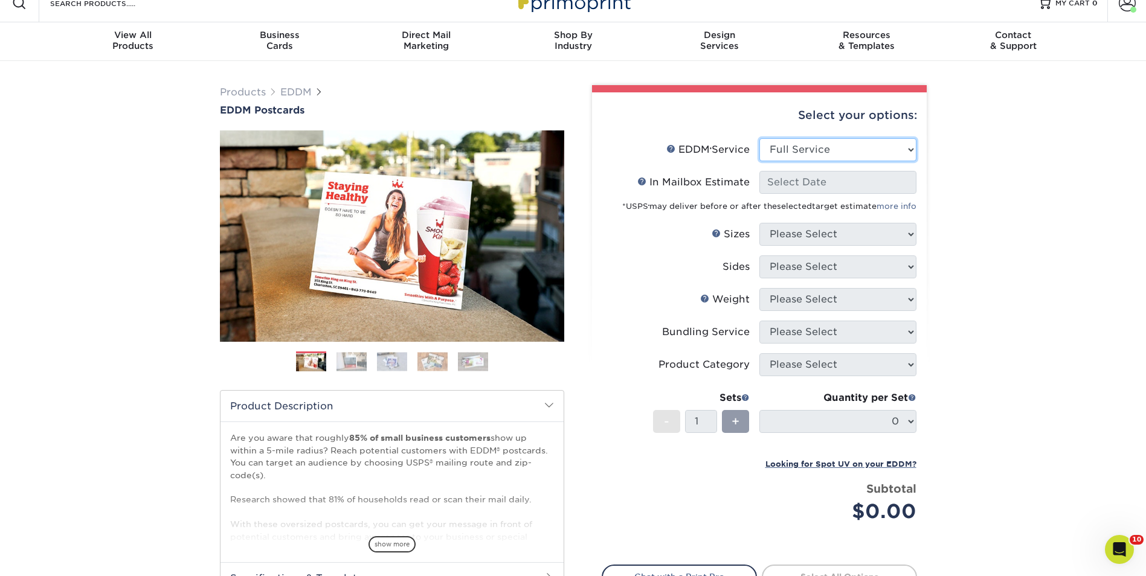
select select "-1"
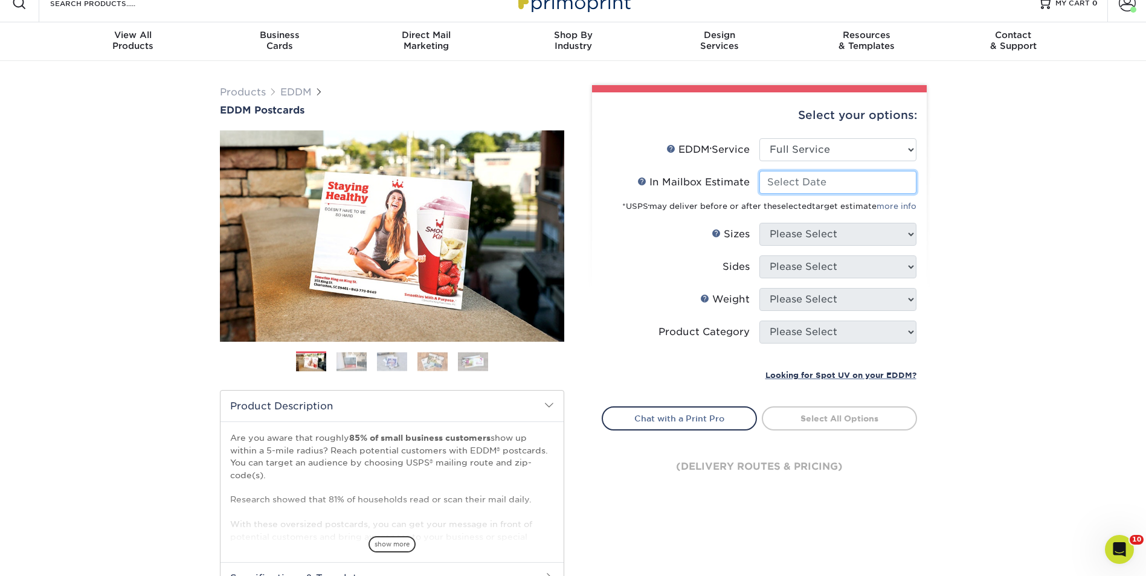
click at [832, 189] on input "In Mailbox Estimate Help In Mailbox Estimate" at bounding box center [837, 182] width 157 height 23
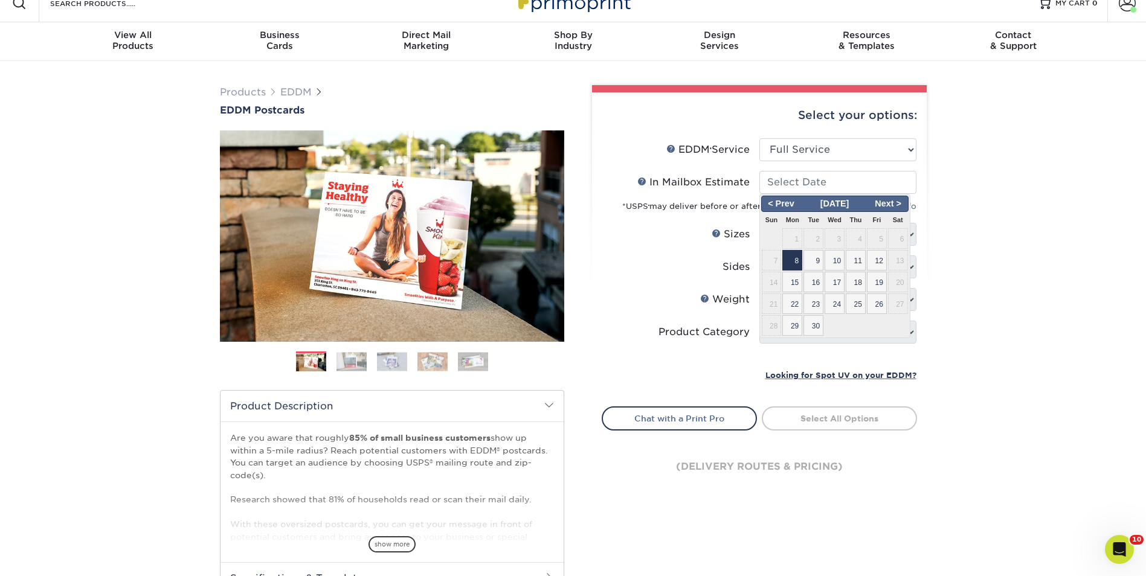
click at [794, 260] on span "8" at bounding box center [792, 260] width 20 height 21
type input "[DATE]"
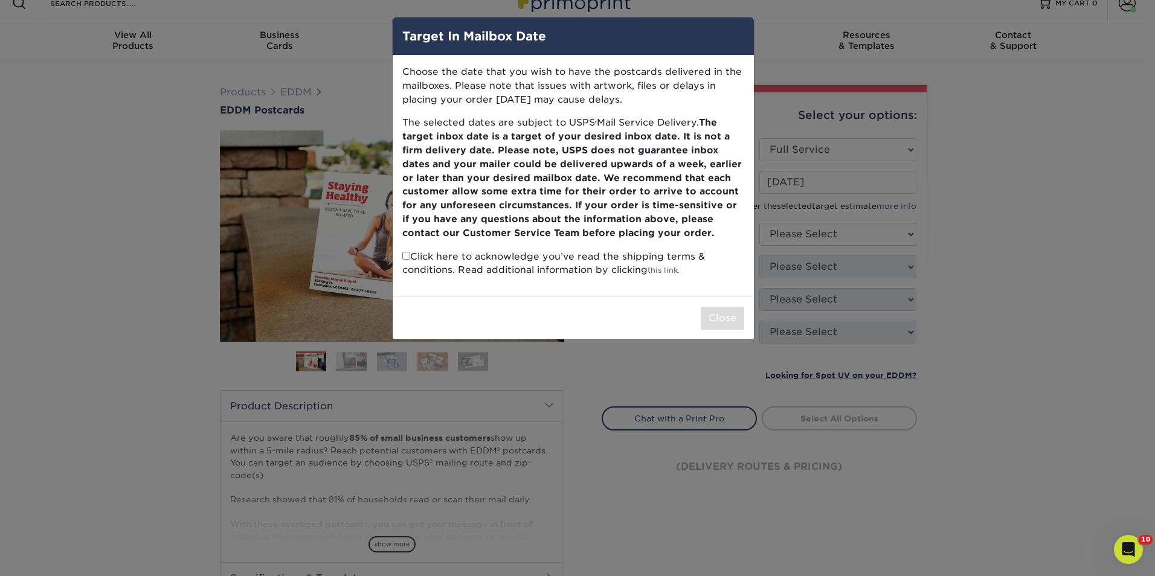
click at [405, 255] on input "checkbox" at bounding box center [406, 256] width 8 height 8
checkbox input "true"
click at [720, 321] on button "Close" at bounding box center [722, 318] width 43 height 23
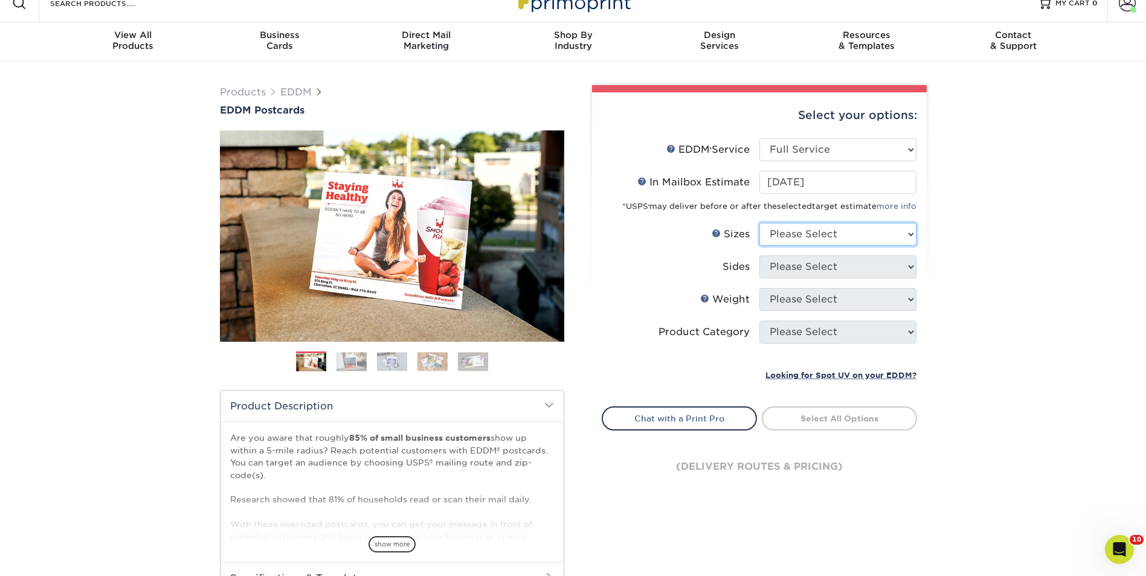
click at [799, 238] on select "Please Select 4.5" x 12" 6" x 12" 6.5" x 8" 6.5" x 9" 6.5" x 12" 7" x 8.5" 8" x…" at bounding box center [837, 234] width 157 height 23
select select "8.00x10.00"
click at [759, 223] on select "Please Select 4.5" x 12" 6" x 12" 6.5" x 8" 6.5" x 9" 6.5" x 12" 7" x 8.5" 8" x…" at bounding box center [837, 234] width 157 height 23
click at [817, 263] on select "Please Select Print Both Sides Print Front Only" at bounding box center [837, 267] width 157 height 23
select select "13abbda7-1d64-4f25-8bb2-c179b224825d"
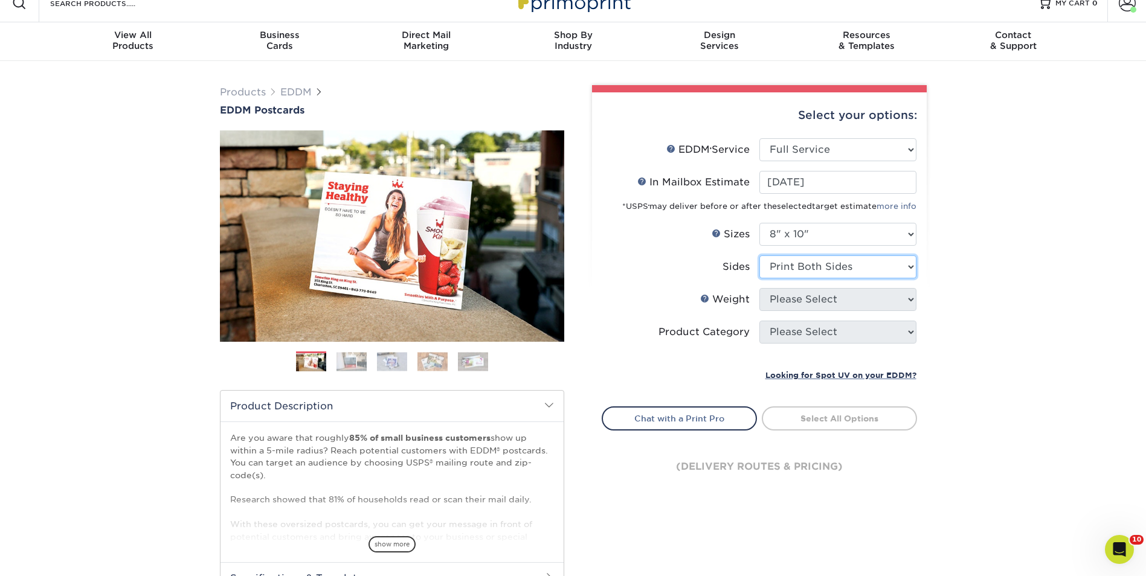
click at [759, 256] on select "Please Select Print Both Sides Print Front Only" at bounding box center [837, 267] width 157 height 23
click at [822, 313] on li "Weight Help Weight Please Select 16PT 14PT" at bounding box center [759, 304] width 314 height 33
click at [822, 306] on select "Please Select 16PT 14PT" at bounding box center [837, 299] width 157 height 23
select select "14PT"
click at [759, 288] on select "Please Select 16PT 14PT" at bounding box center [837, 299] width 157 height 23
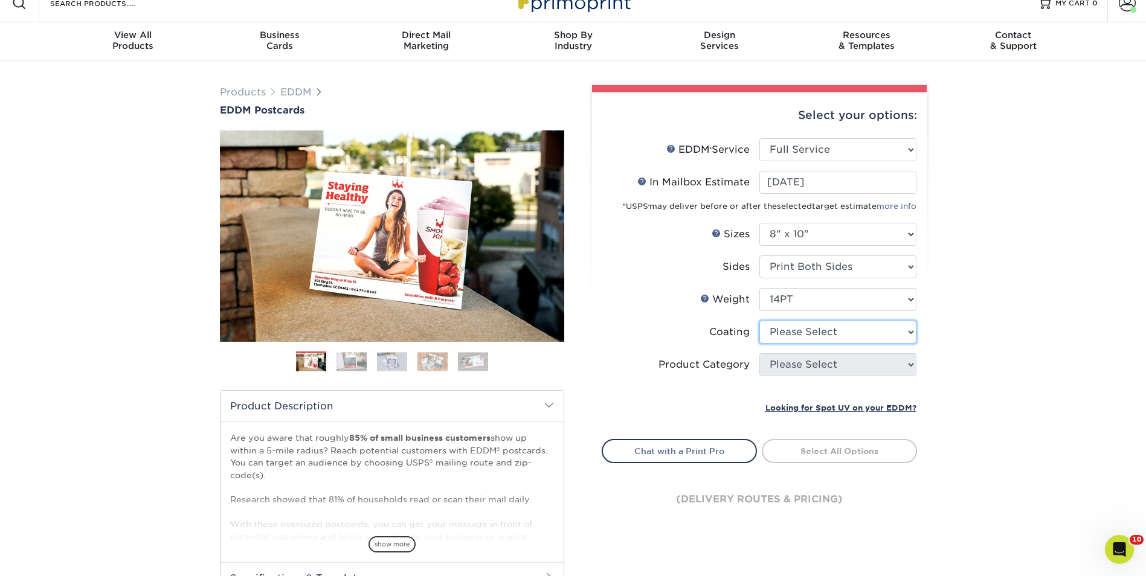
click at [808, 337] on select at bounding box center [837, 332] width 157 height 23
select select "121bb7b5-3b4d-429f-bd8d-bbf80e953313"
click at [759, 321] on select at bounding box center [837, 332] width 157 height 23
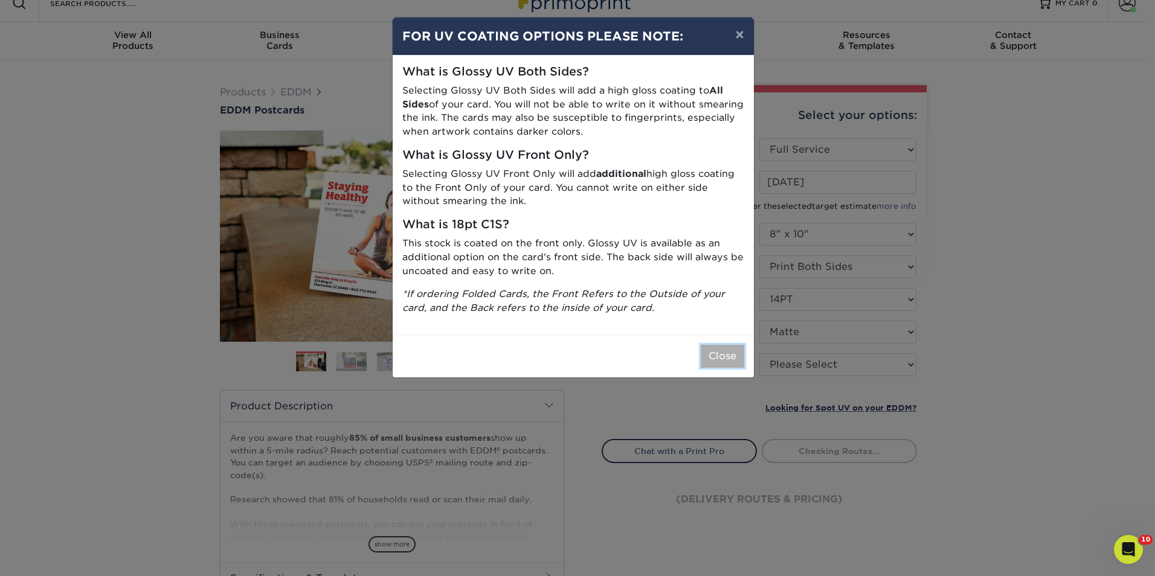
click at [739, 359] on button "Close" at bounding box center [722, 356] width 43 height 23
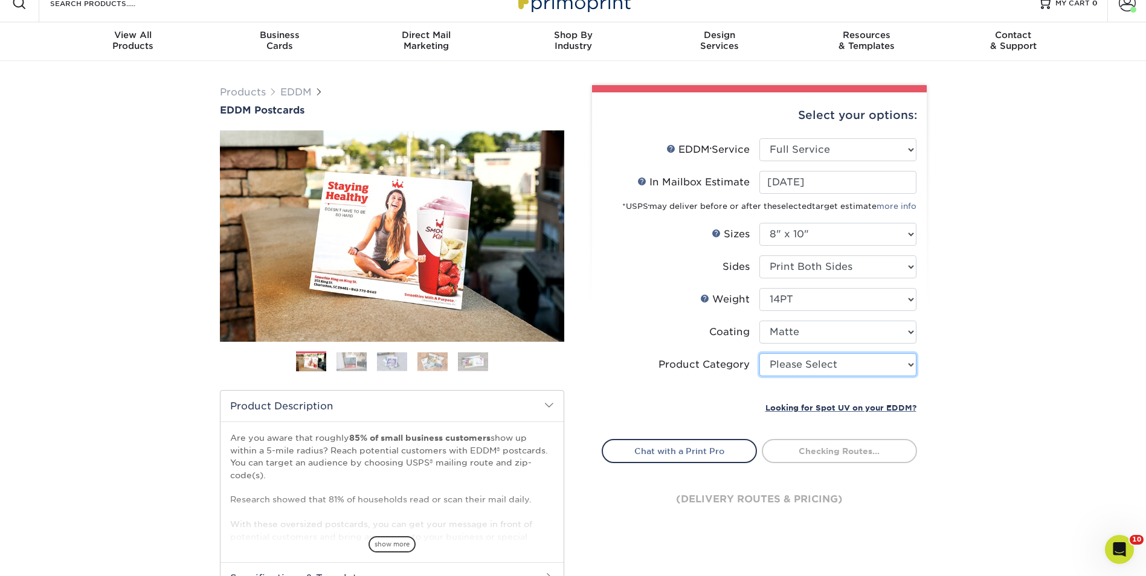
click at [808, 361] on select "Please Select Sell Sheets" at bounding box center [837, 364] width 157 height 23
select select "eddd4a87-9082-47bb-843b-3bca55f6c842"
click at [759, 353] on select "Please Select Sell Sheets" at bounding box center [837, 364] width 157 height 23
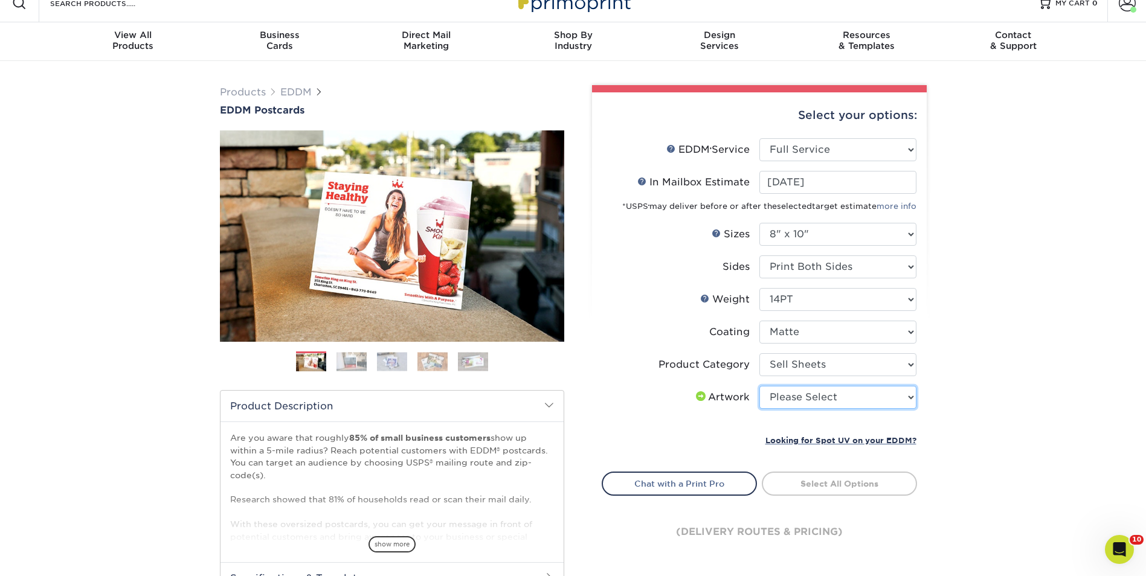
click at [785, 399] on select "Please Select I will upload files I need a design - $150" at bounding box center [837, 397] width 157 height 23
select select "upload"
click at [759, 386] on select "Please Select I will upload files I need a design - $150" at bounding box center [837, 397] width 157 height 23
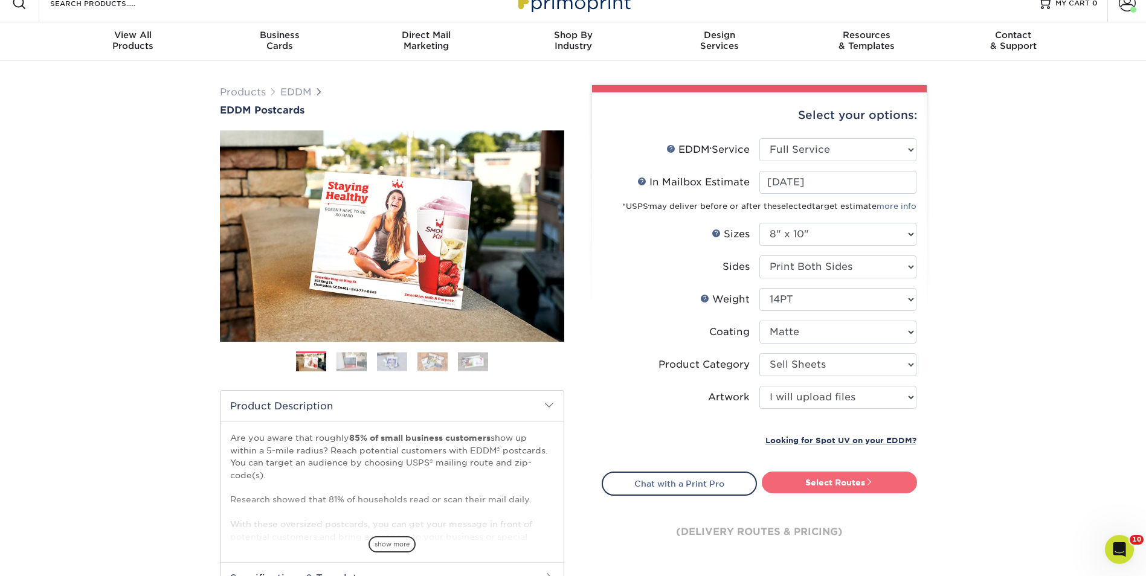
click at [898, 482] on link "Select Routes" at bounding box center [839, 483] width 155 height 22
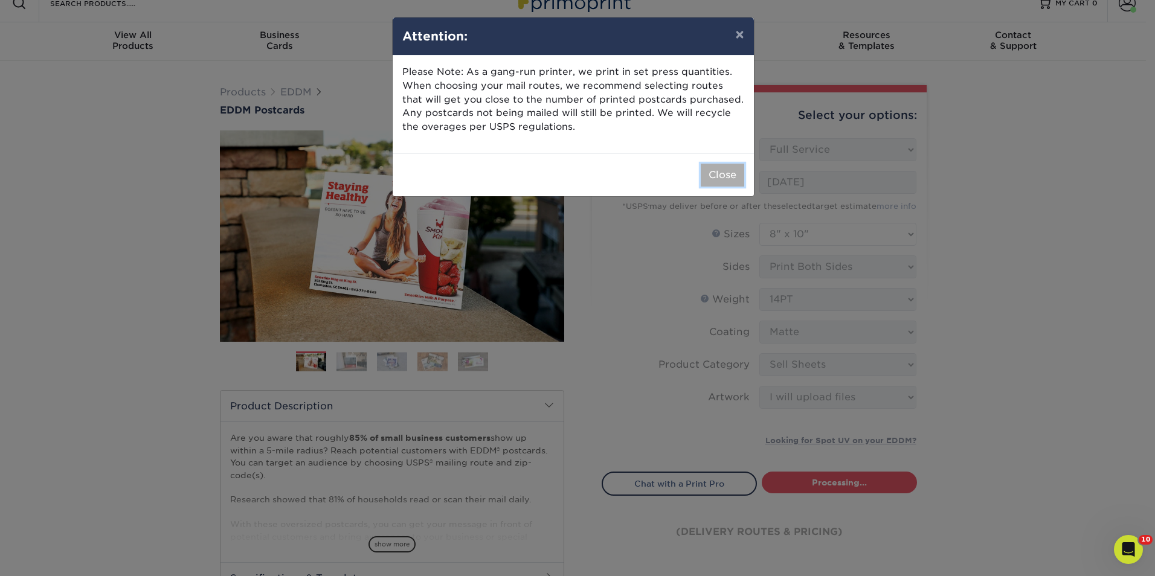
click at [730, 171] on button "Close" at bounding box center [722, 175] width 43 height 23
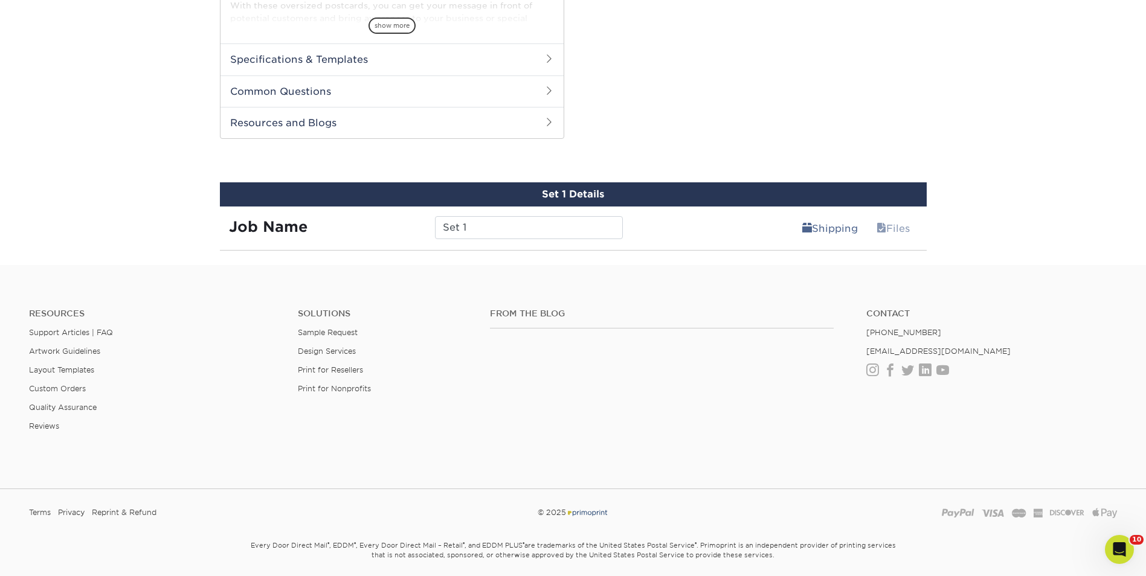
scroll to position [577, 0]
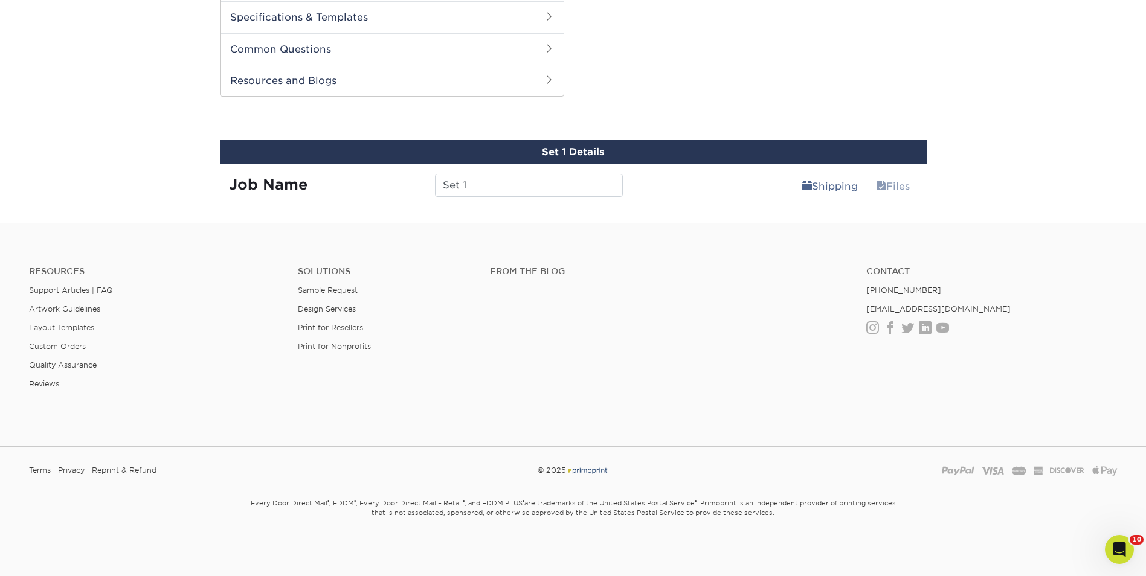
click at [620, 230] on footer "Resources Support Articles | FAQ Artwork Guidelines Layout Templates Custom Ord…" at bounding box center [573, 399] width 1146 height 353
click at [892, 185] on link "Files" at bounding box center [893, 186] width 49 height 24
click at [1018, 240] on div "Resources Support Articles | FAQ Artwork Guidelines Layout Templates Custom Ord…" at bounding box center [573, 337] width 1146 height 200
click at [1124, 550] on icon "Open Intercom Messenger" at bounding box center [1118, 548] width 20 height 20
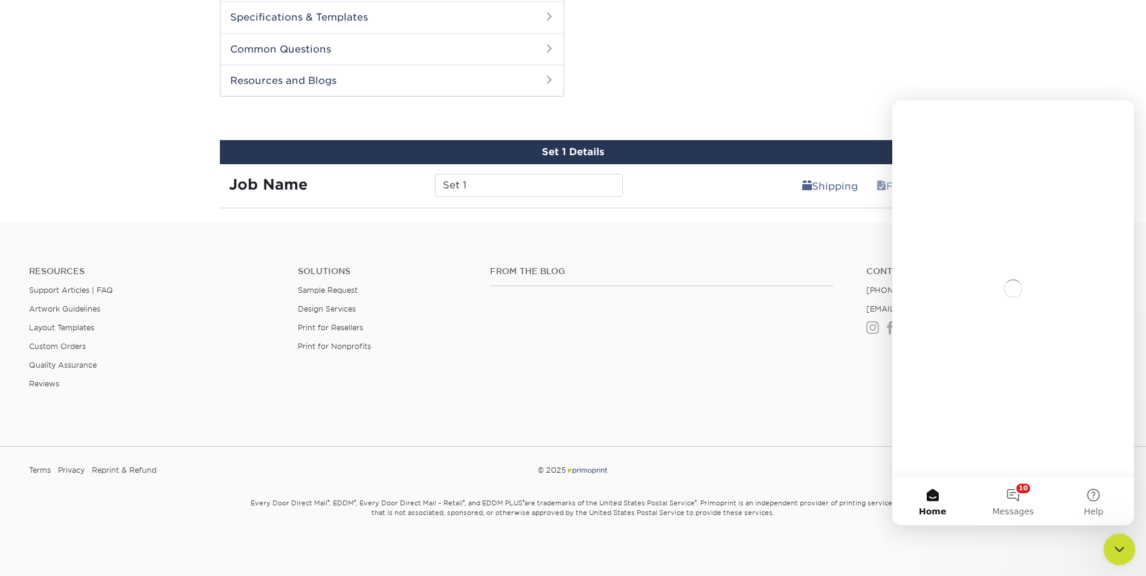
scroll to position [0, 0]
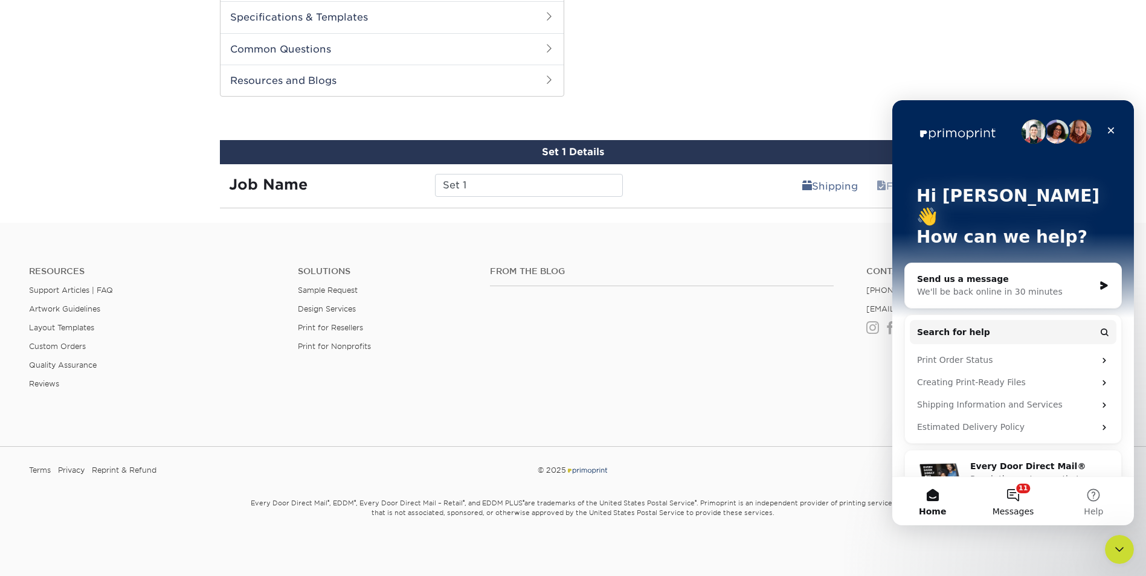
click at [1014, 497] on button "11 Messages" at bounding box center [1013, 501] width 80 height 48
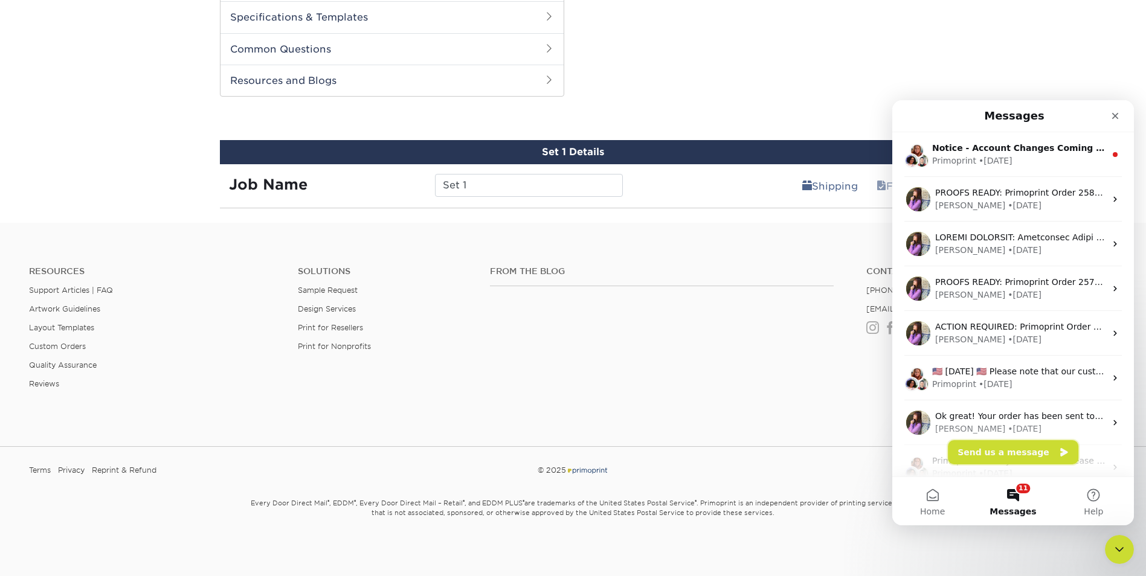
click at [1018, 453] on button "Send us a message" at bounding box center [1013, 452] width 130 height 24
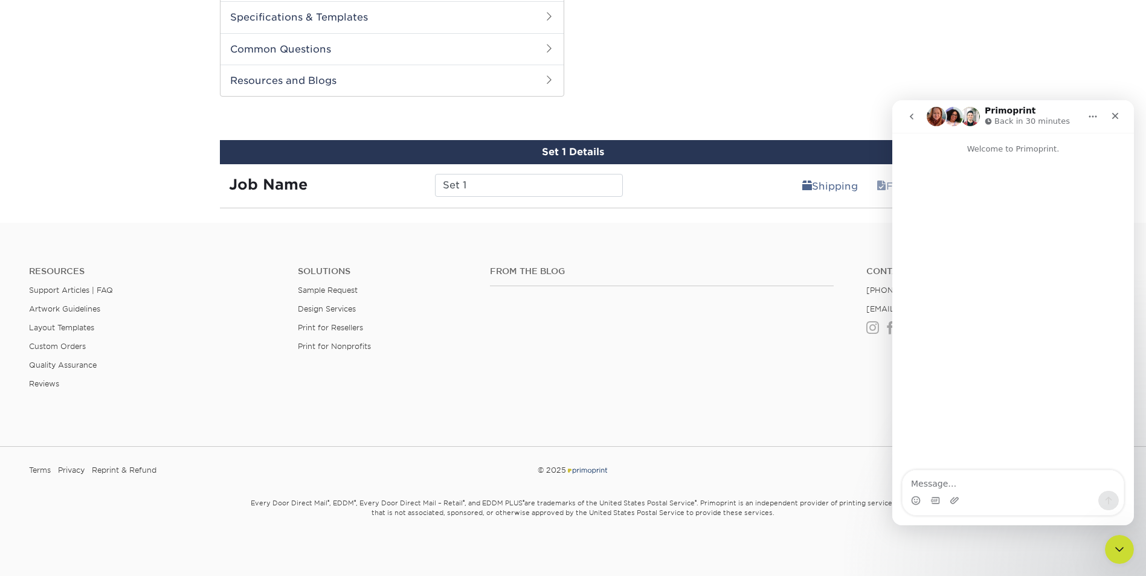
click at [1005, 483] on textarea "Message…" at bounding box center [1012, 481] width 221 height 21
type textarea "I'm trying to submit an EDDM postcard, but the DETAILS area after the map, is n…"
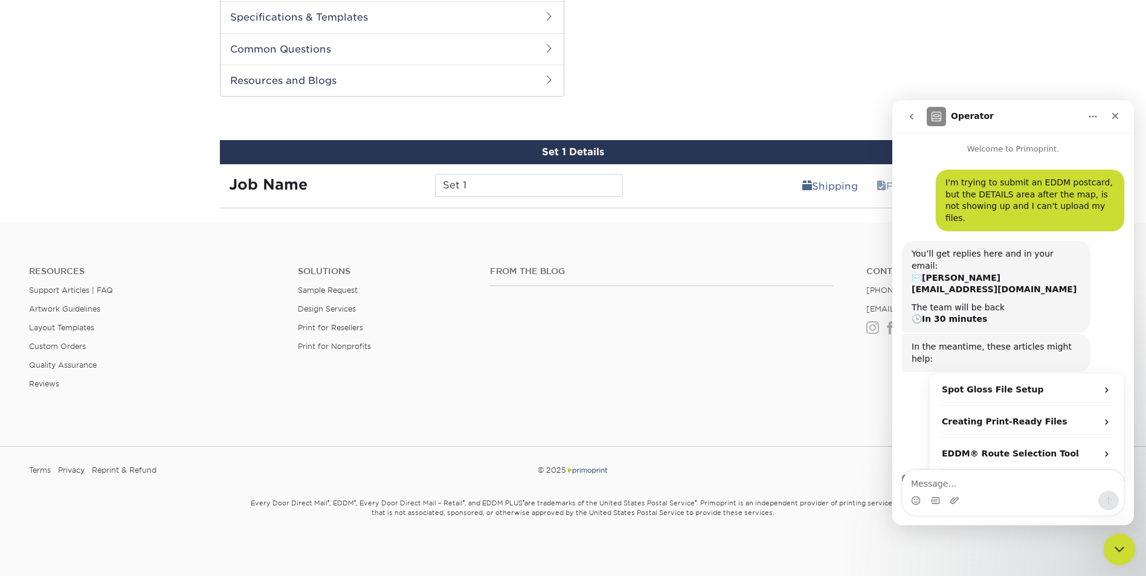
click at [1124, 542] on icon "Close Intercom Messenger" at bounding box center [1117, 548] width 14 height 14
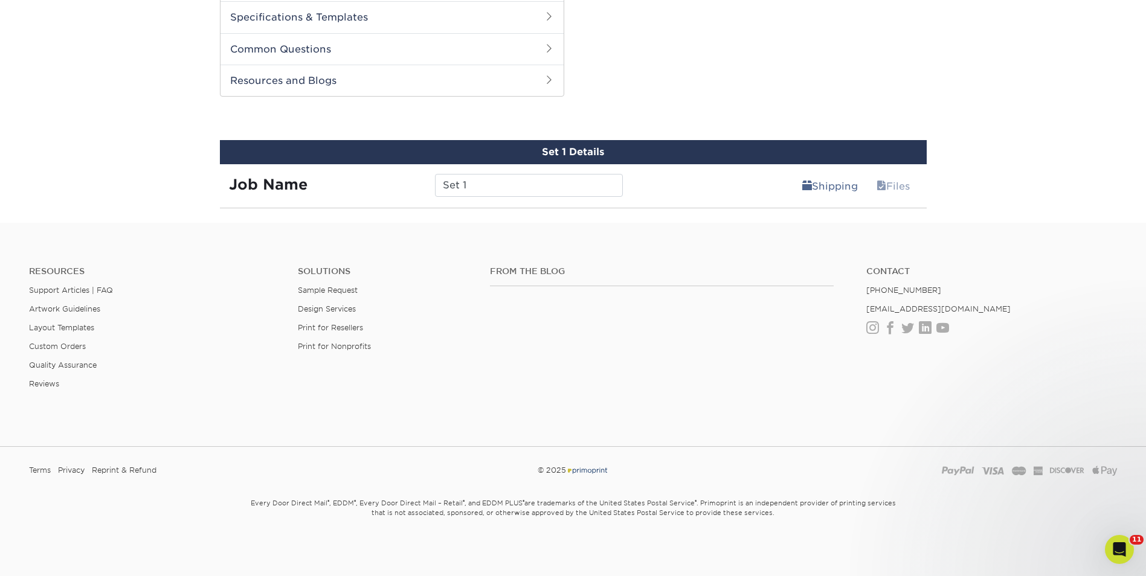
scroll to position [16, 0]
